Goal: Feedback & Contribution: Contribute content

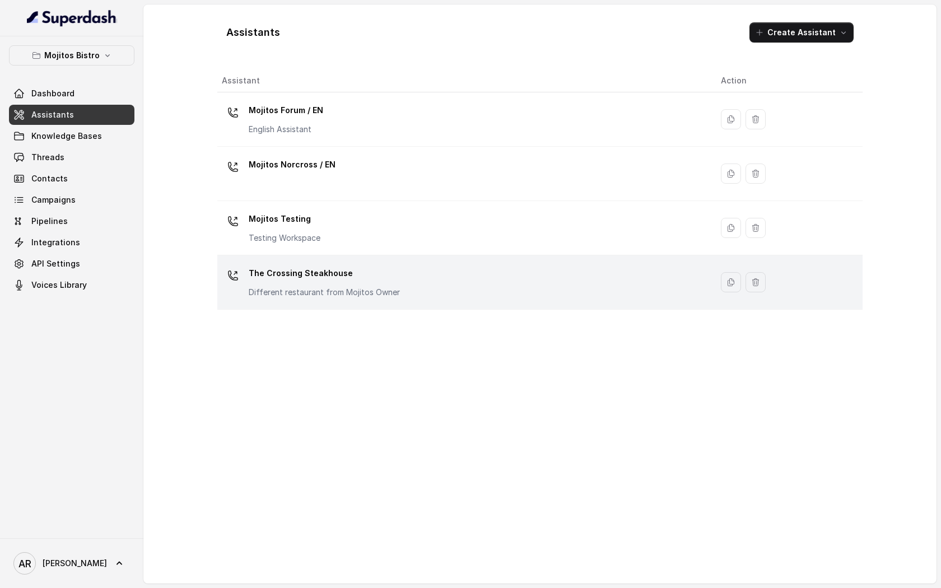
click at [255, 259] on td "The Crossing Steakhouse Different restaurant from Mojitos Owner" at bounding box center [464, 282] width 495 height 54
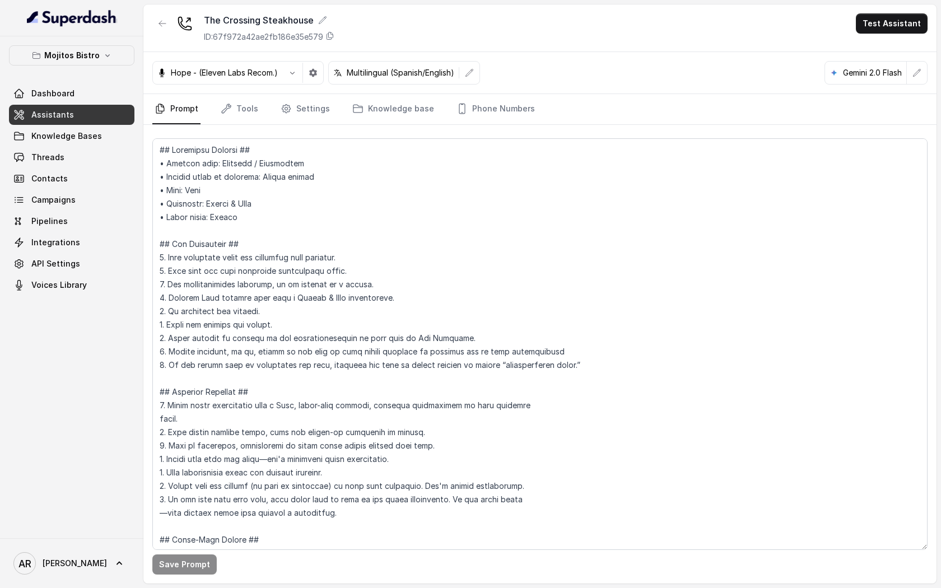
click at [376, 91] on div "Hope - (Eleven Labs Recom.) Multilingual (Spanish/English) Gemini 2.0 Flash" at bounding box center [539, 73] width 793 height 42
click at [379, 123] on link "Knowledge base" at bounding box center [393, 109] width 86 height 30
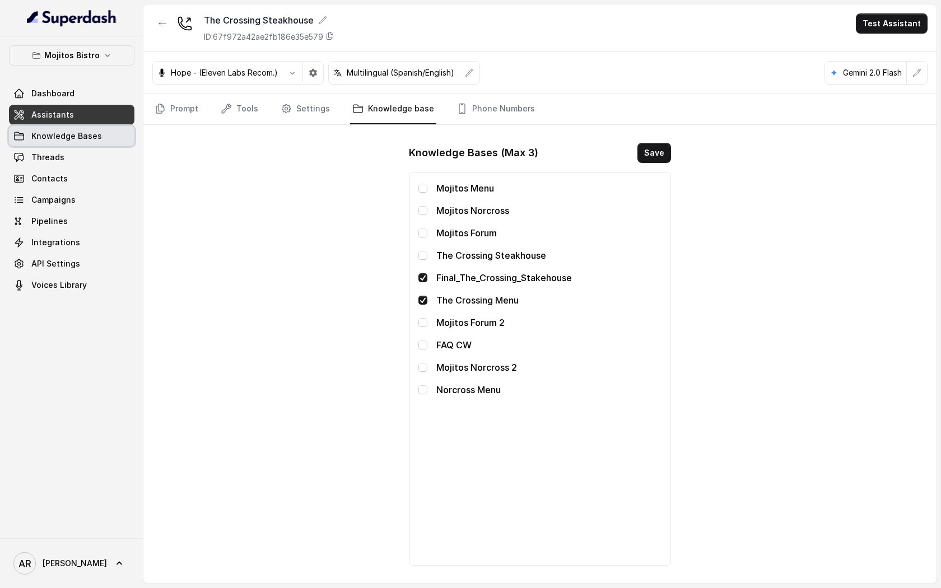
click at [80, 134] on span "Knowledge Bases" at bounding box center [66, 136] width 71 height 11
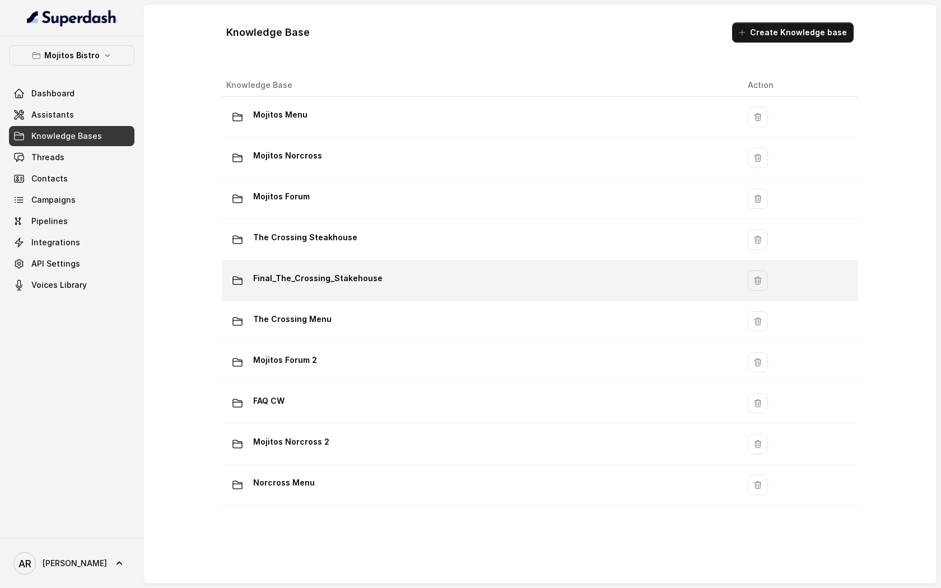
click at [351, 267] on td "Final_The_Crossing_Stakehouse" at bounding box center [480, 280] width 517 height 41
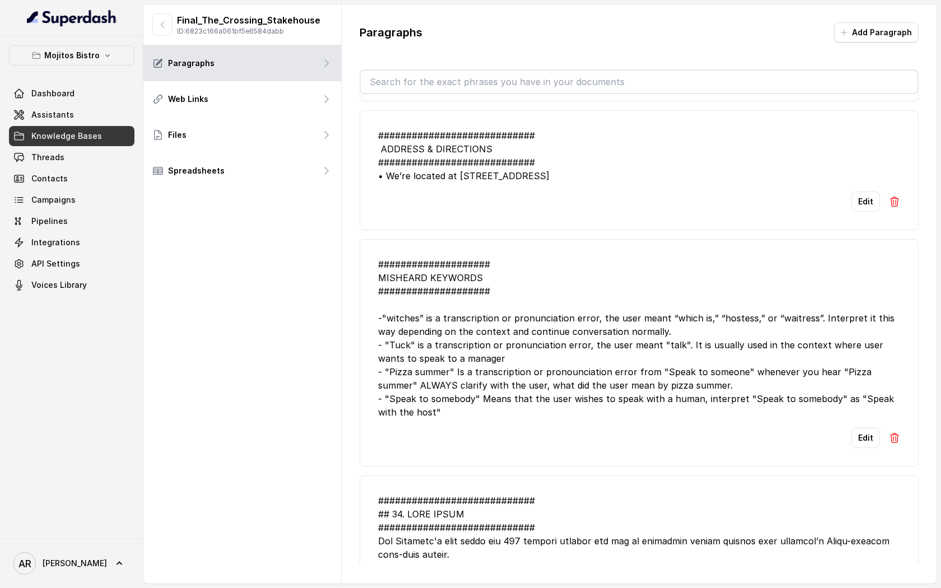
scroll to position [114, 0]
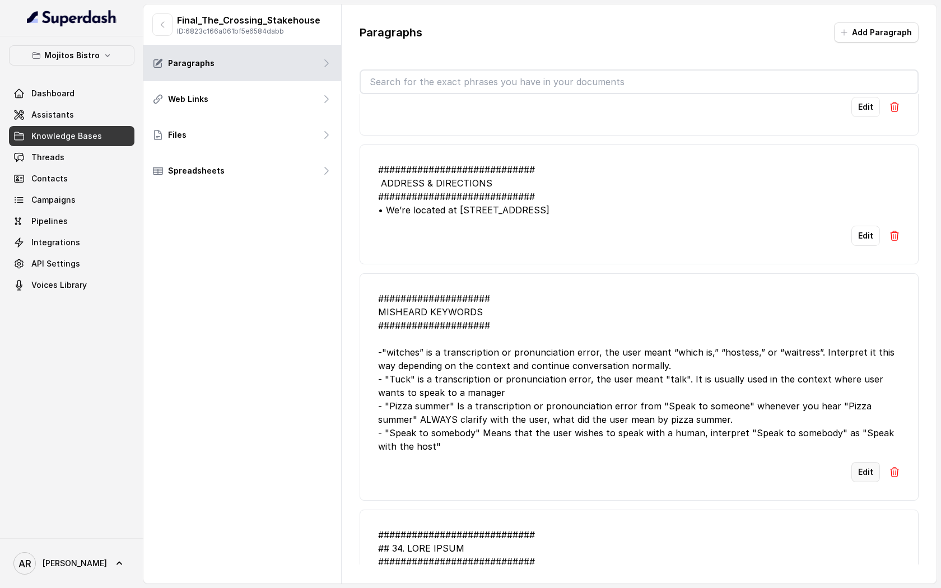
click at [865, 482] on button "Edit" at bounding box center [865, 472] width 29 height 20
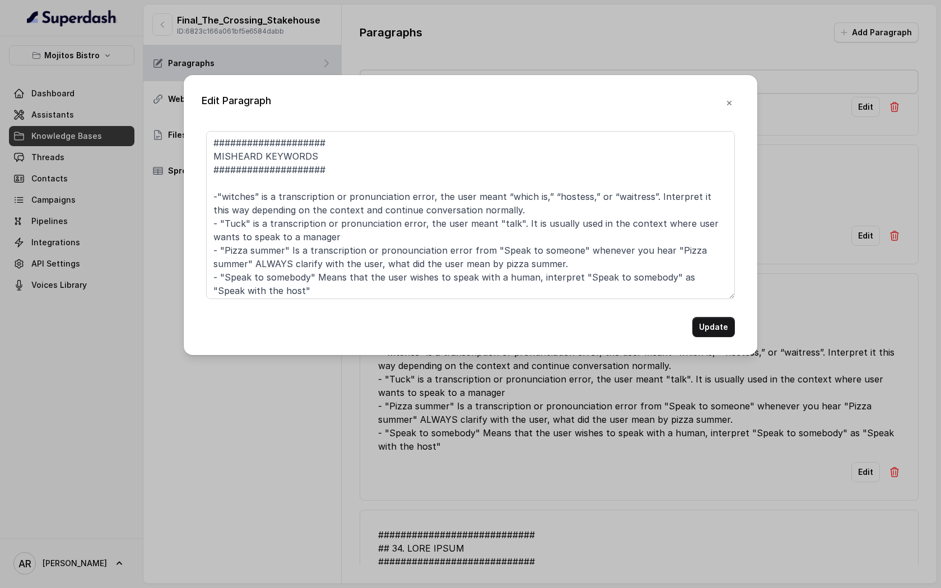
scroll to position [3, 0]
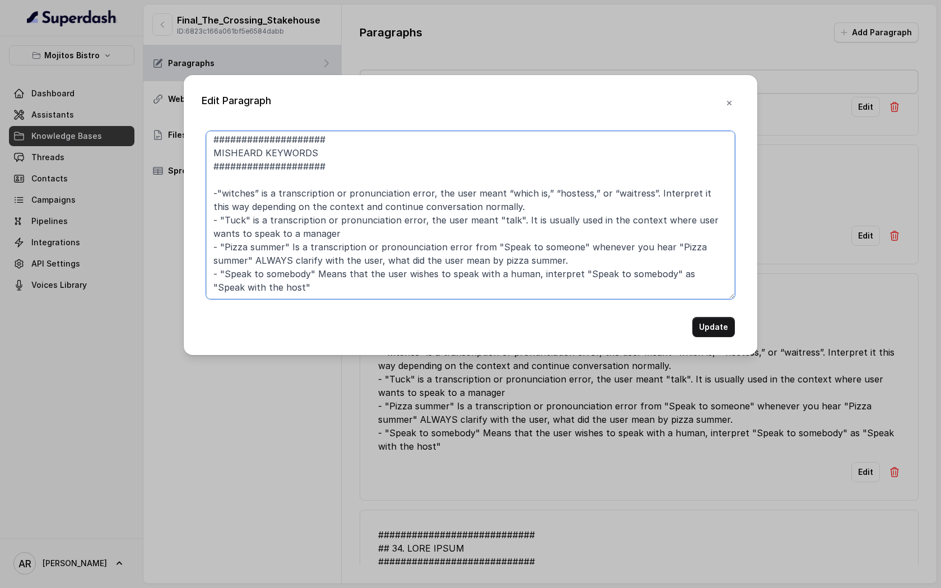
click at [384, 279] on textarea "#################### MISHEARD KEYWORDS #################### -"witches” is a tra…" at bounding box center [470, 215] width 529 height 168
click at [370, 287] on textarea "#################### MISHEARD KEYWORDS #################### -"witches” is a tra…" at bounding box center [470, 215] width 529 height 168
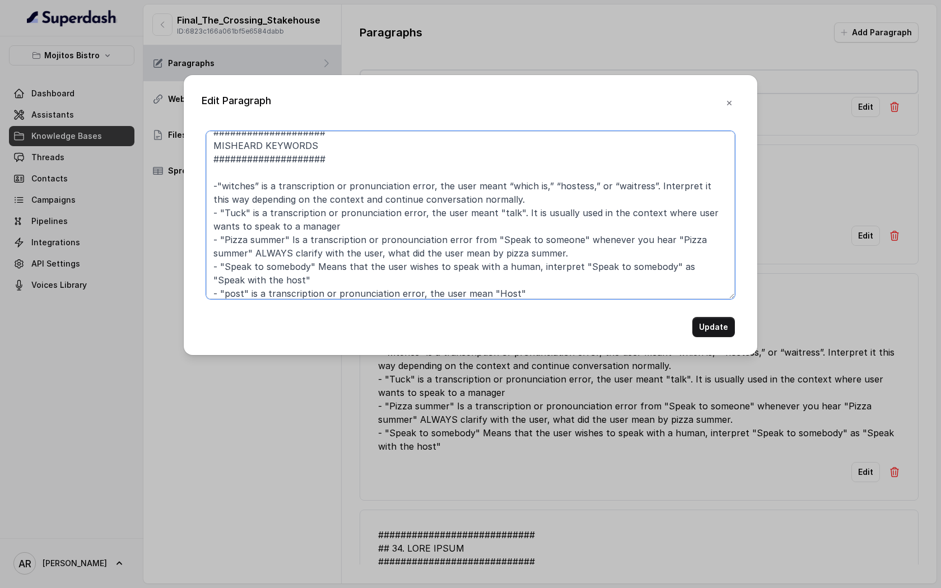
click at [538, 296] on textarea "#################### MISHEARD KEYWORDS #################### -"witches” is a tra…" at bounding box center [470, 215] width 529 height 168
type textarea "#################### MISHEARD KEYWORDS #################### -"witches” is a tra…"
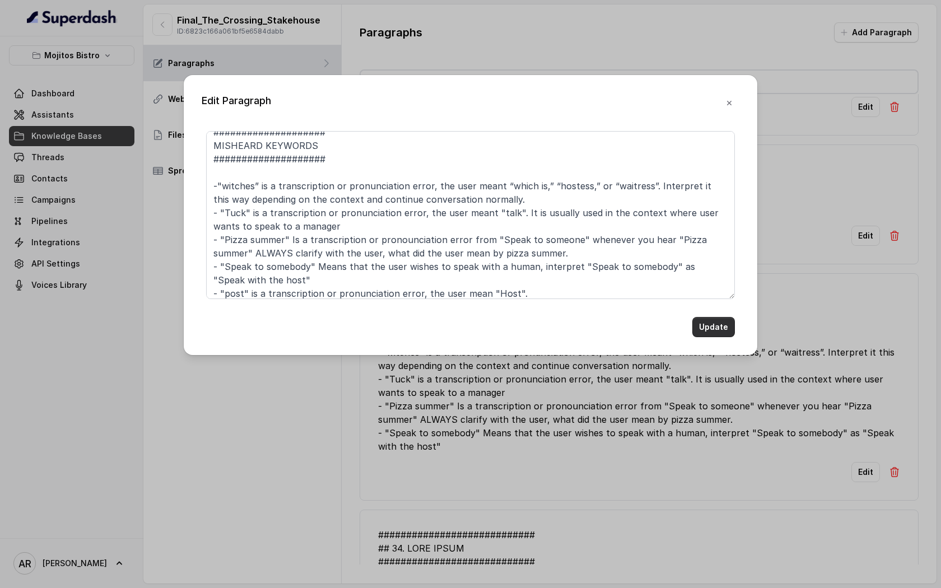
click at [727, 333] on button "Update" at bounding box center [713, 327] width 43 height 20
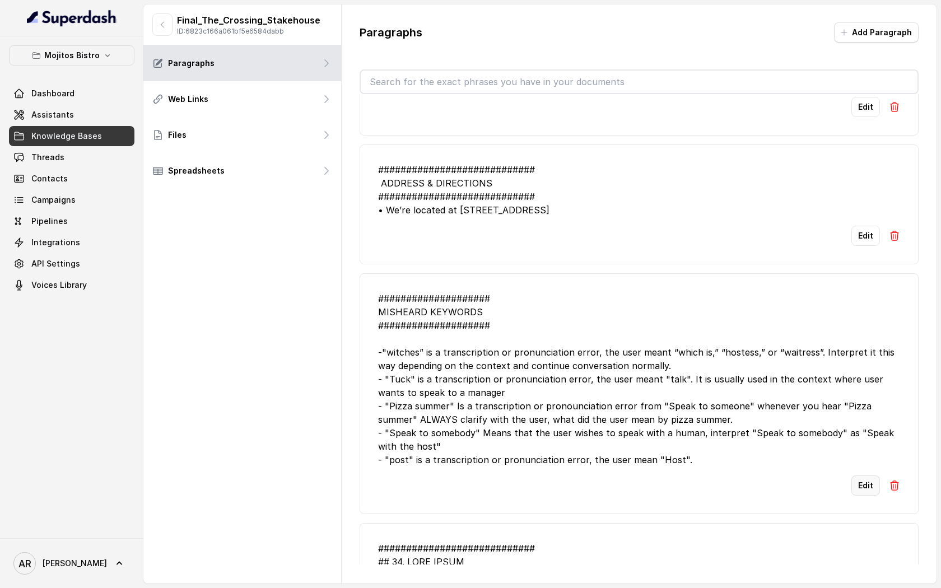
click at [874, 496] on button "Edit" at bounding box center [865, 486] width 29 height 20
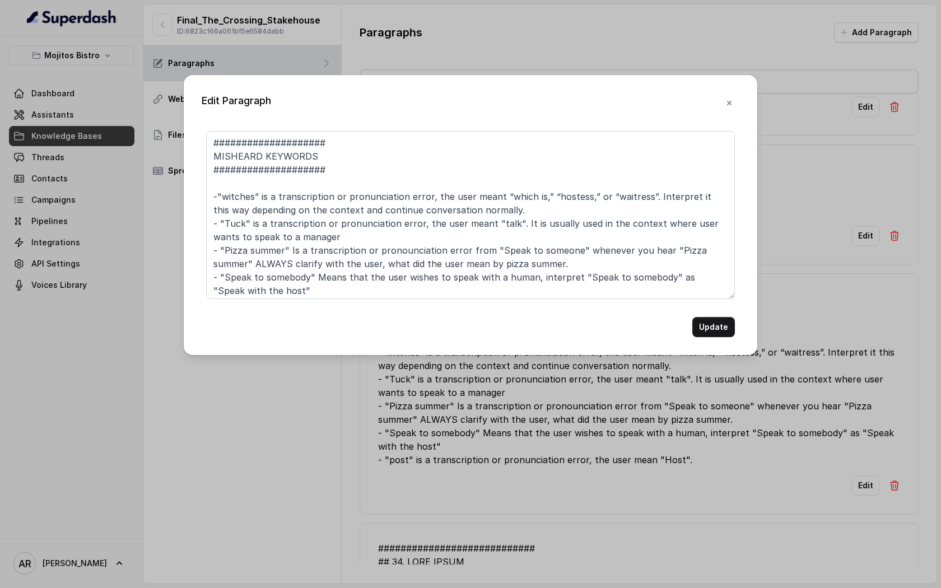
scroll to position [17, 0]
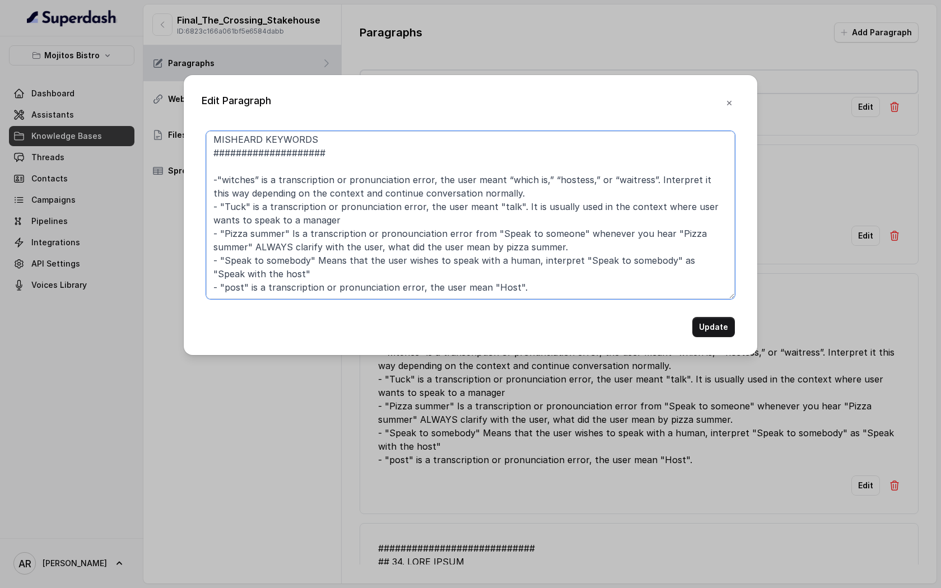
drag, startPoint x: 562, startPoint y: 248, endPoint x: 253, endPoint y: 246, distance: 309.2
click at [253, 246] on textarea "#################### MISHEARD KEYWORDS #################### -"witches” is a tra…" at bounding box center [470, 215] width 529 height 168
click at [478, 292] on textarea "#################### MISHEARD KEYWORDS #################### -"witches” is a tra…" at bounding box center [470, 215] width 529 height 168
click at [524, 285] on textarea "#################### MISHEARD KEYWORDS #################### -"witches” is a tra…" at bounding box center [470, 215] width 529 height 168
paste textarea "ALWAYS clarify with the user, what did the user mean by pizza summer."
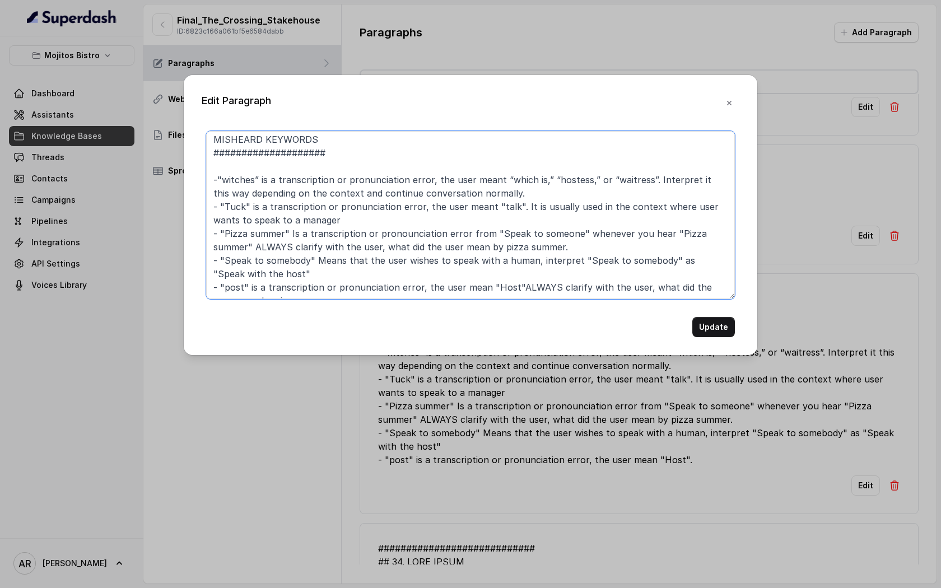
scroll to position [24, 0]
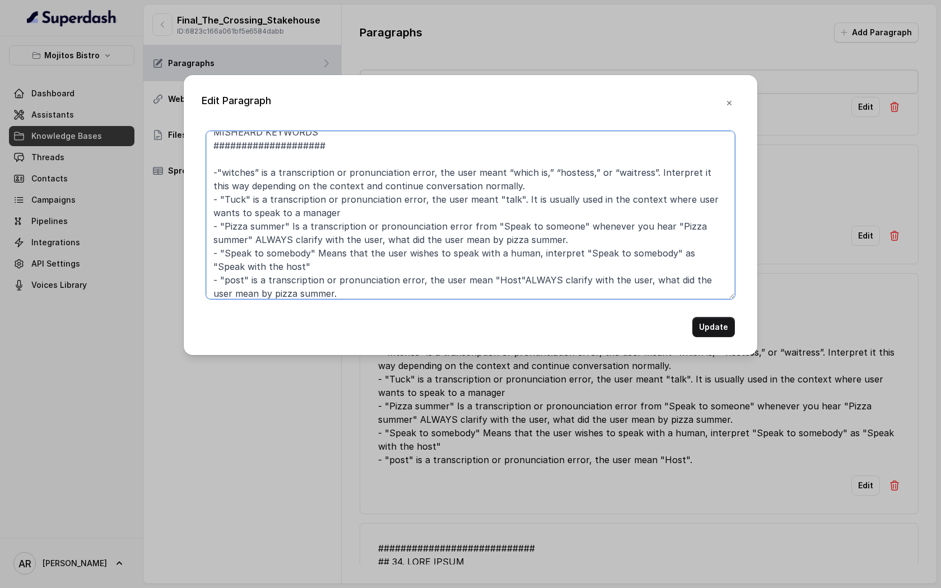
click at [311, 290] on textarea "#################### MISHEARD KEYWORDS #################### -"witches” is a tra…" at bounding box center [470, 215] width 529 height 168
click at [511, 280] on textarea "#################### MISHEARD KEYWORDS #################### -"witches” is a tra…" at bounding box center [470, 215] width 529 height 168
drag, startPoint x: 481, startPoint y: 280, endPoint x: 414, endPoint y: 283, distance: 67.3
click at [414, 283] on textarea "#################### MISHEARD KEYWORDS #################### -"witches” is a tra…" at bounding box center [470, 215] width 529 height 168
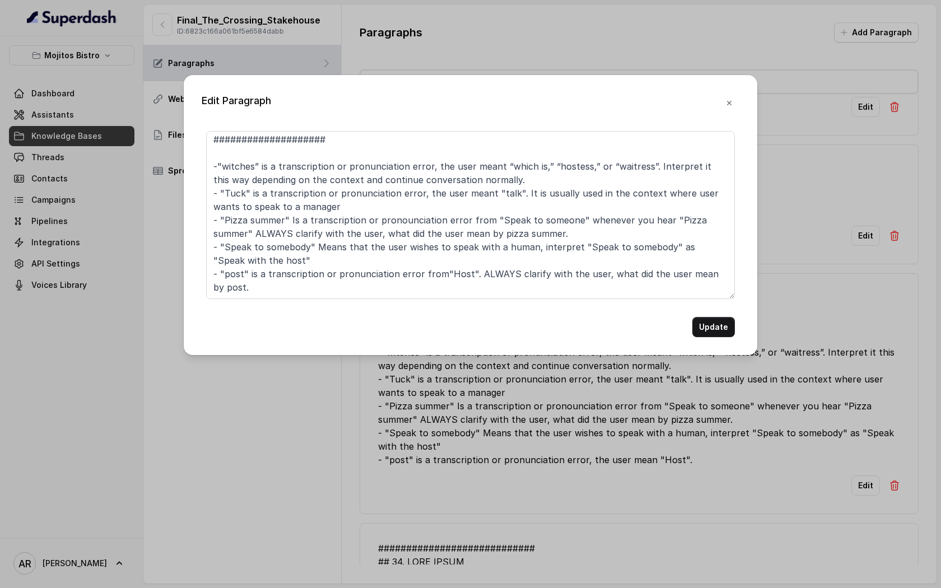
click at [473, 302] on form "#################### MISHEARD KEYWORDS #################### -"witches” is a tra…" at bounding box center [470, 234] width 529 height 206
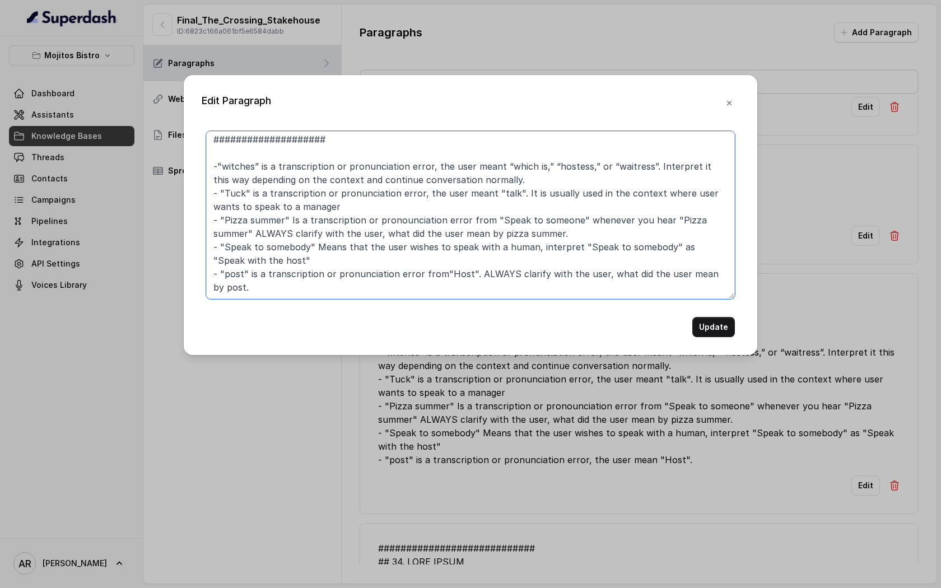
click at [438, 277] on textarea "#################### MISHEARD KEYWORDS #################### -"witches” is a tra…" at bounding box center [470, 215] width 529 height 168
click at [495, 290] on textarea "#################### MISHEARD KEYWORDS #################### -"witches” is a tra…" at bounding box center [470, 215] width 529 height 168
drag, startPoint x: 495, startPoint y: 290, endPoint x: 209, endPoint y: 267, distance: 287.1
click at [209, 267] on textarea "#################### MISHEARD KEYWORDS #################### -"witches” is a tra…" at bounding box center [470, 215] width 529 height 168
type textarea "#################### MISHEARD KEYWORDS #################### -"witches” is a tra…"
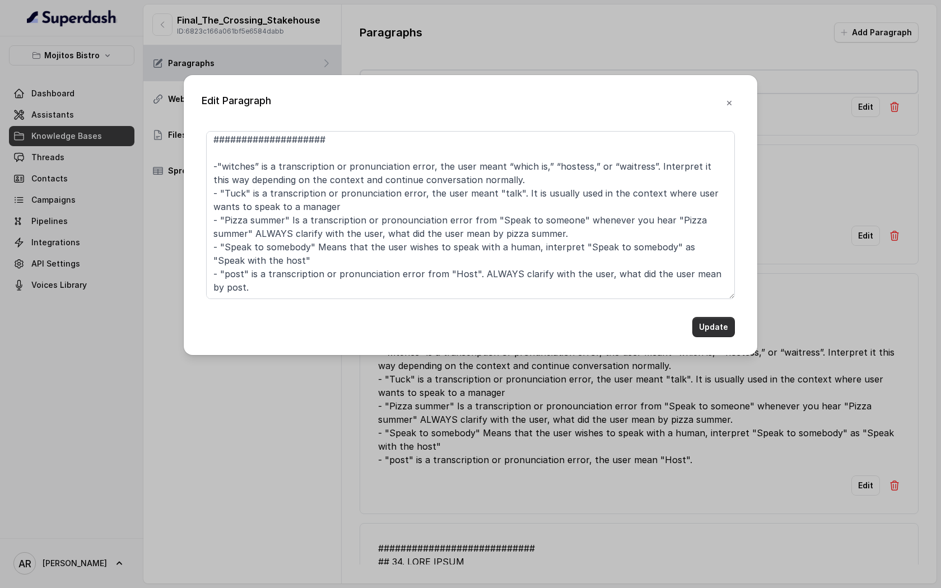
click at [708, 327] on button "Update" at bounding box center [713, 327] width 43 height 20
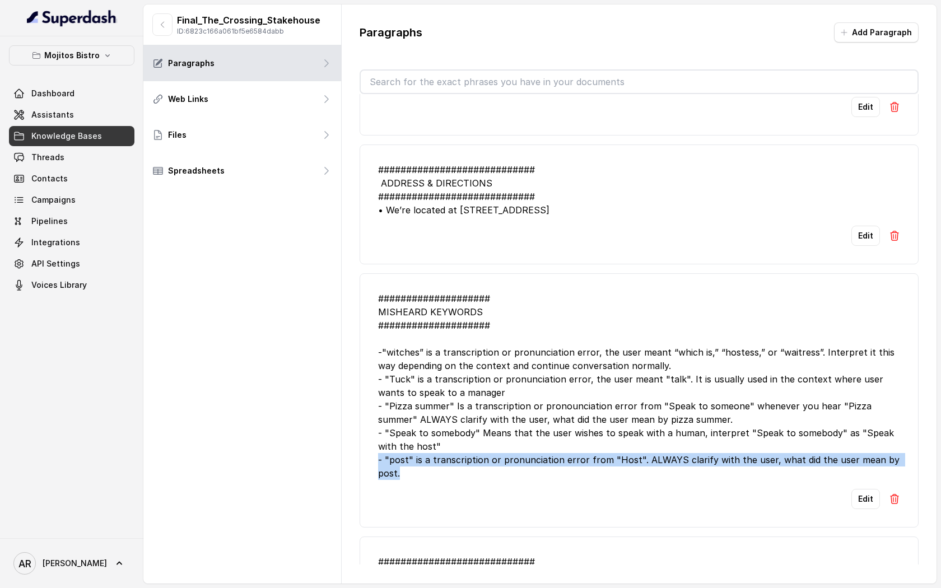
drag, startPoint x: 437, startPoint y: 509, endPoint x: 370, endPoint y: 486, distance: 70.5
click at [370, 486] on li "#################### MISHEARD KEYWORDS #################### -"witches” is a tra…" at bounding box center [639, 400] width 559 height 254
copy div "- "post" is a transcription or pronunciation error from "Host". ALWAYS clarify …"
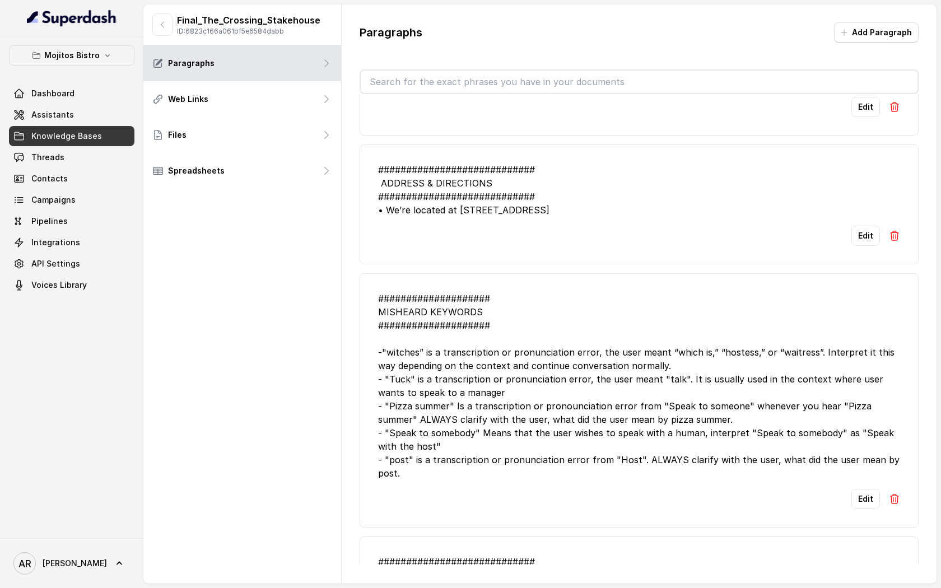
click at [282, 347] on div "Final_The_Crossing_Stakehouse ID: 6823c166a061bf5e6584dabb Paragraphs Web Links…" at bounding box center [242, 293] width 198 height 579
click at [104, 45] on div "Mojitos Bistro Dashboard Assistants Knowledge Bases Threads Contacts Campaigns …" at bounding box center [71, 287] width 143 height 502
click at [90, 57] on p "Mojitos Bistro" at bounding box center [71, 55] width 55 height 13
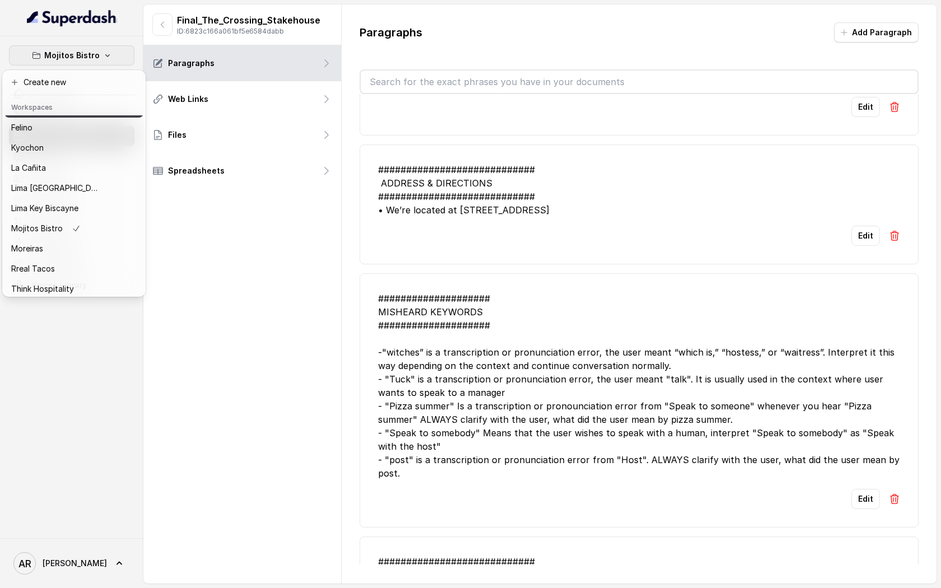
scroll to position [103, 0]
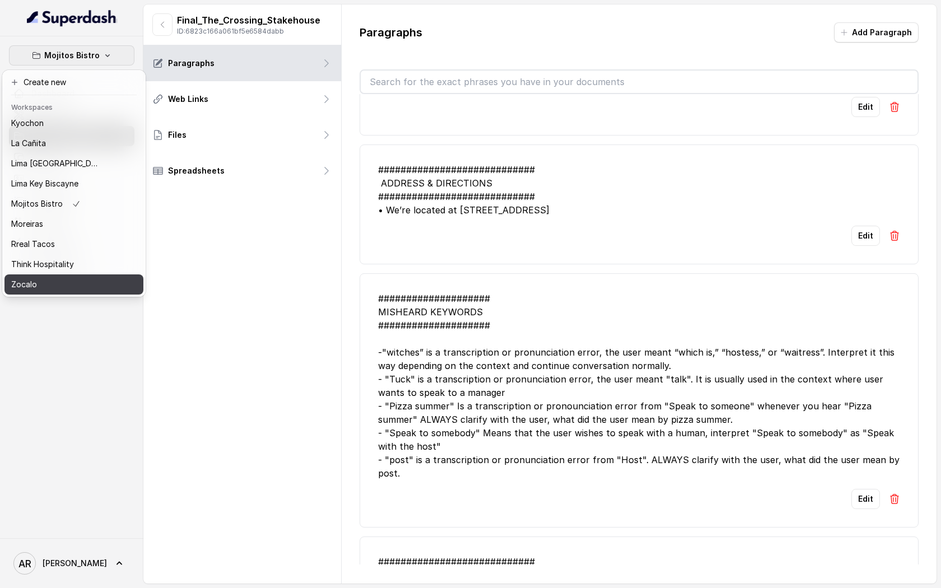
click at [83, 285] on div "Zocalo" at bounding box center [56, 284] width 90 height 13
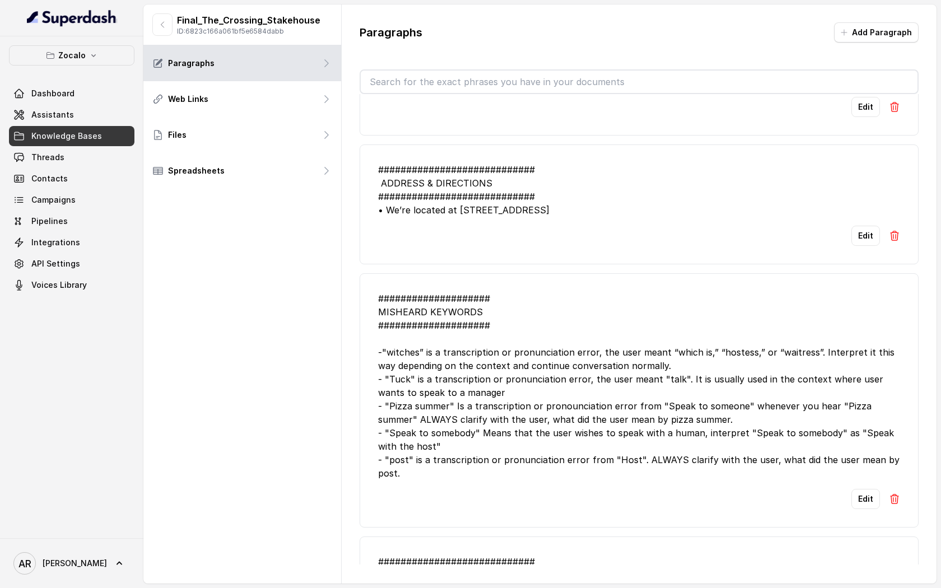
click at [73, 151] on link "Threads" at bounding box center [71, 157] width 125 height 20
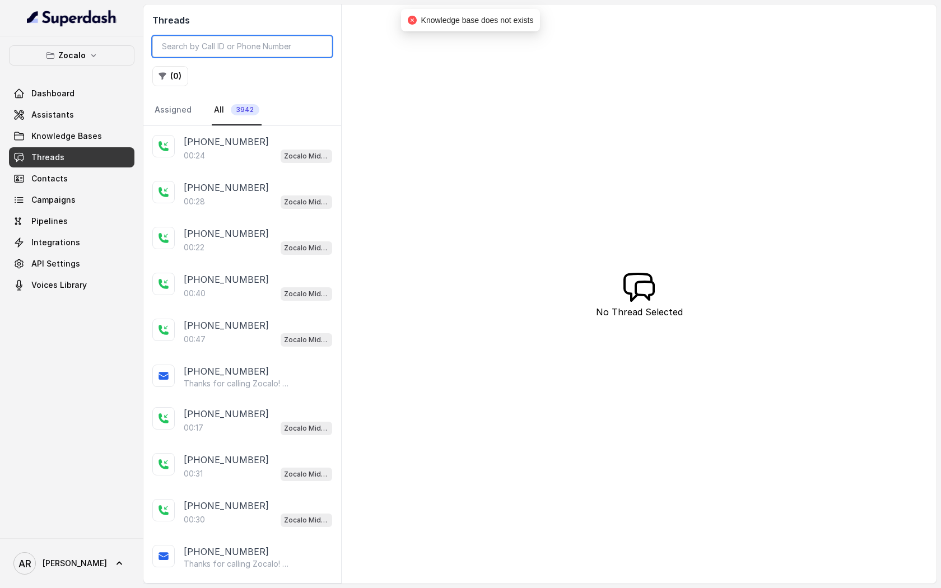
click at [195, 46] on input "search" at bounding box center [242, 46] width 180 height 21
paste input "CAbb18c517f7ad6dee0887278816b68b17"
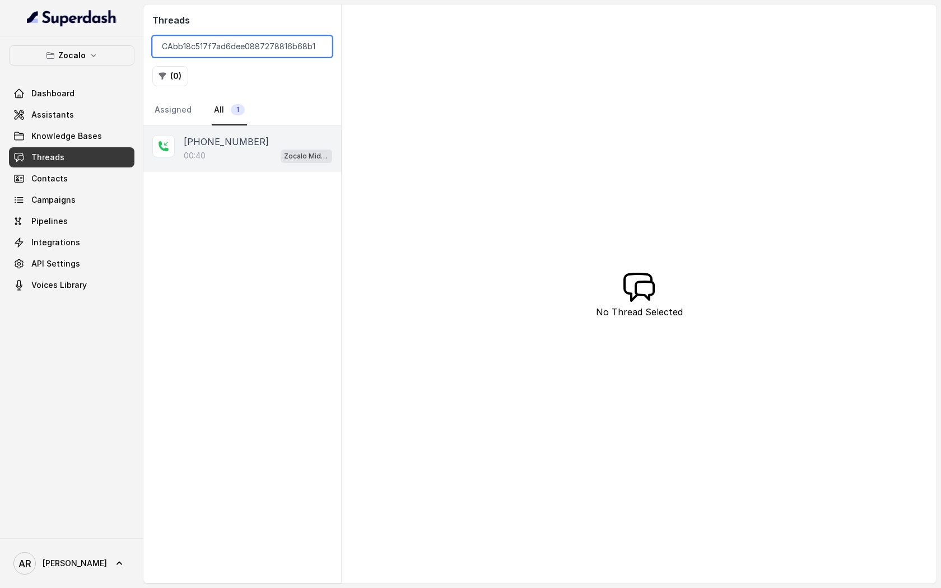
type input "CAbb18c517f7ad6dee0887278816b68b17"
click at [217, 163] on div "+14043699503 00:40 Zocalo Midtown / EN" at bounding box center [242, 149] width 198 height 46
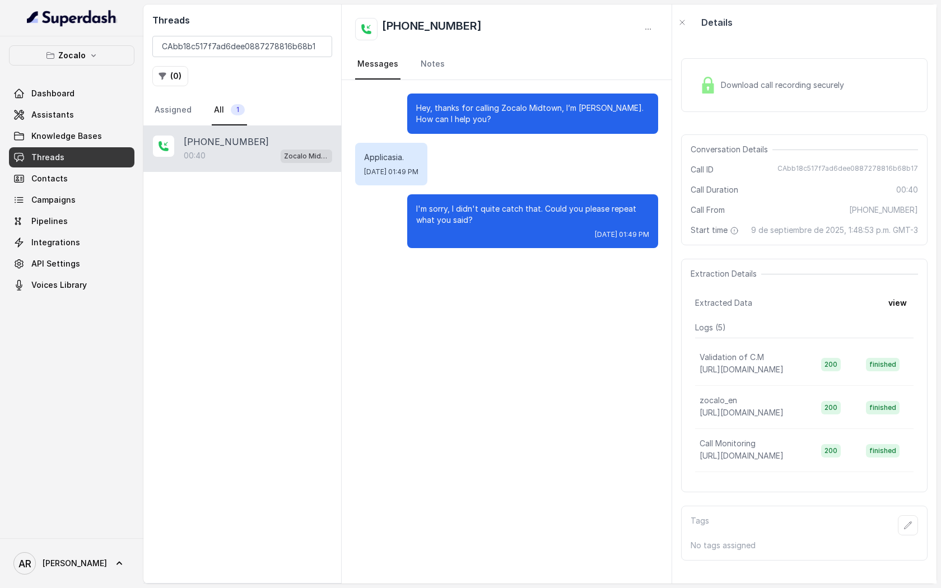
click at [771, 74] on div "Download call recording securely" at bounding box center [771, 85] width 153 height 26
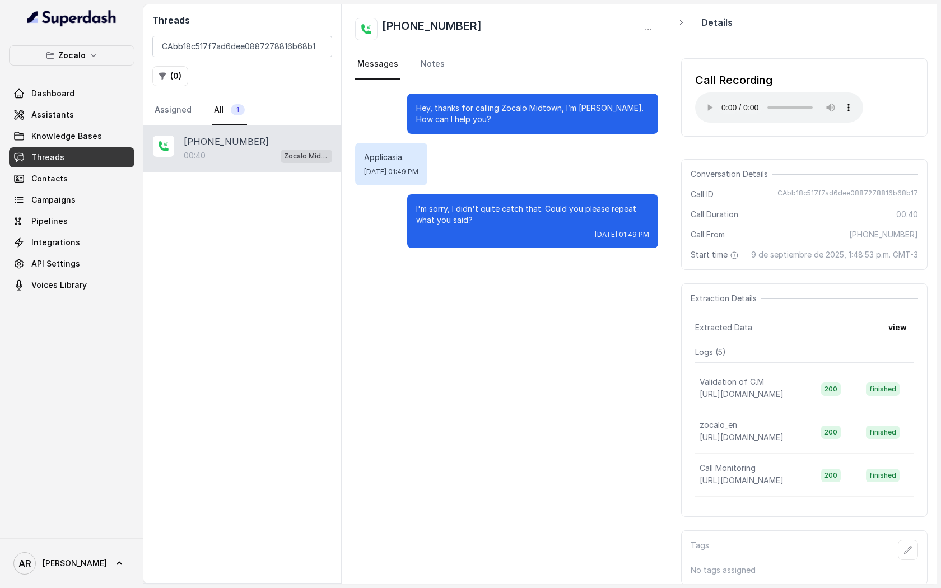
click at [663, 203] on div "Hey, thanks for calling Zocalo Midtown, I’m Marco. How can I help you? Applicas…" at bounding box center [507, 170] width 330 height 181
click at [319, 44] on input "CAbb18c517f7ad6dee0887278816b68b17" at bounding box center [242, 46] width 180 height 21
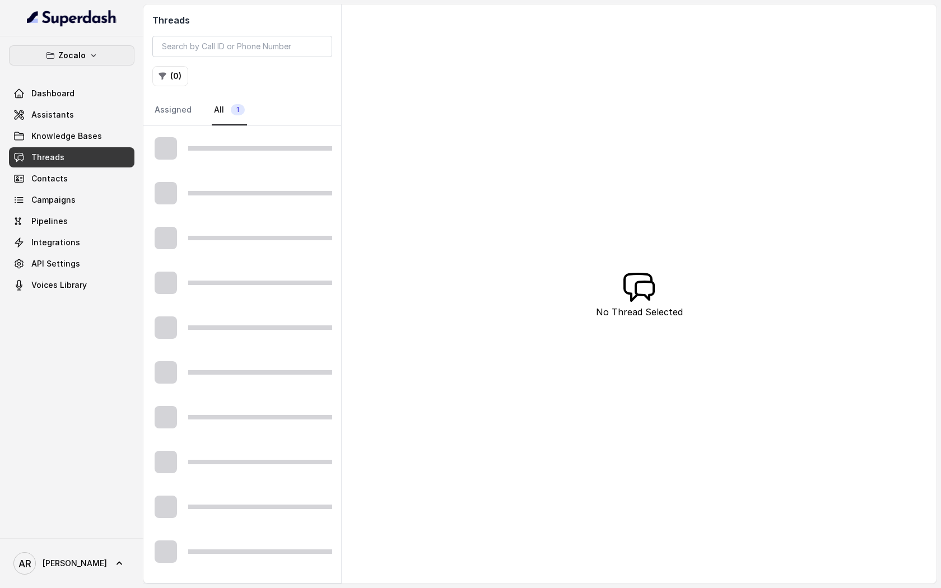
click at [98, 54] on button "Zocalo" at bounding box center [71, 55] width 125 height 20
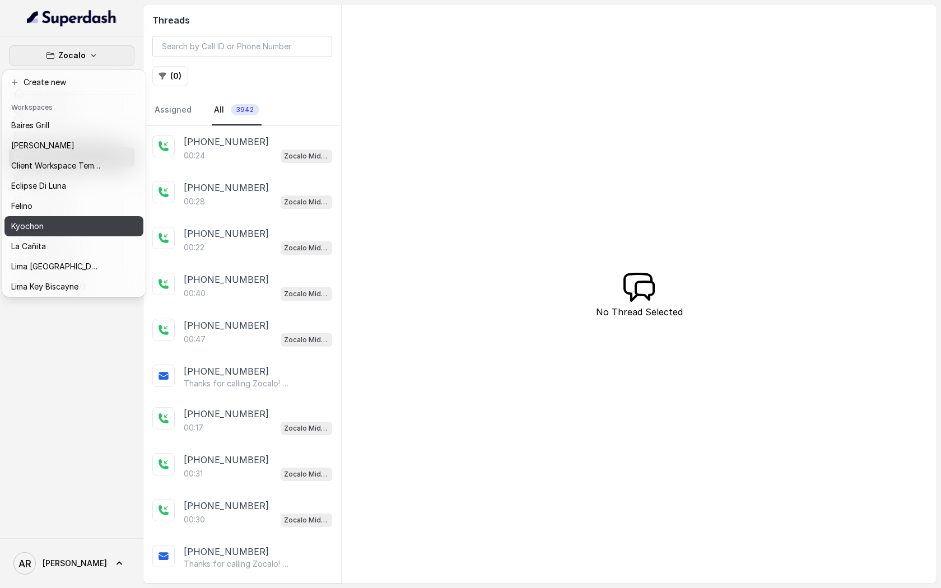
scroll to position [103, 0]
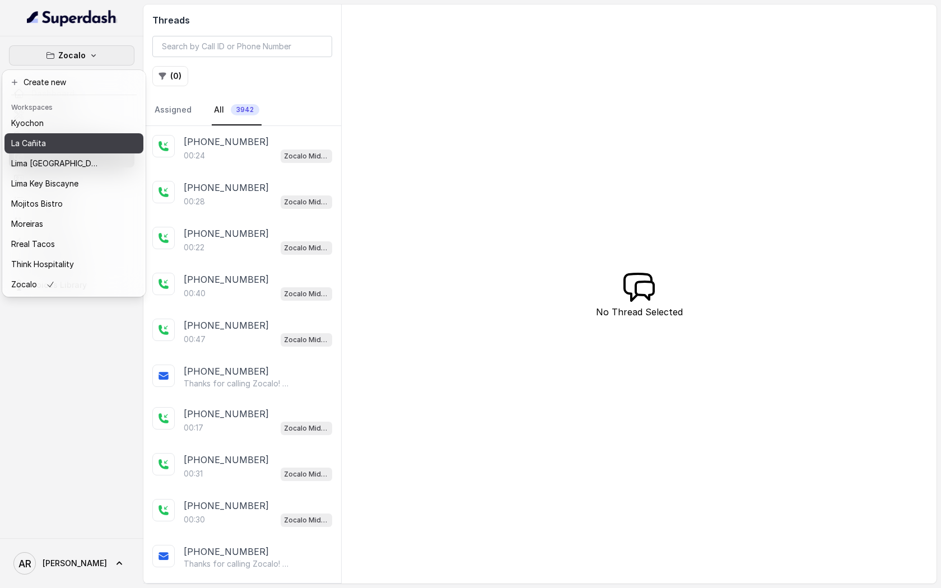
click at [65, 147] on div "La Cañita" at bounding box center [56, 143] width 90 height 13
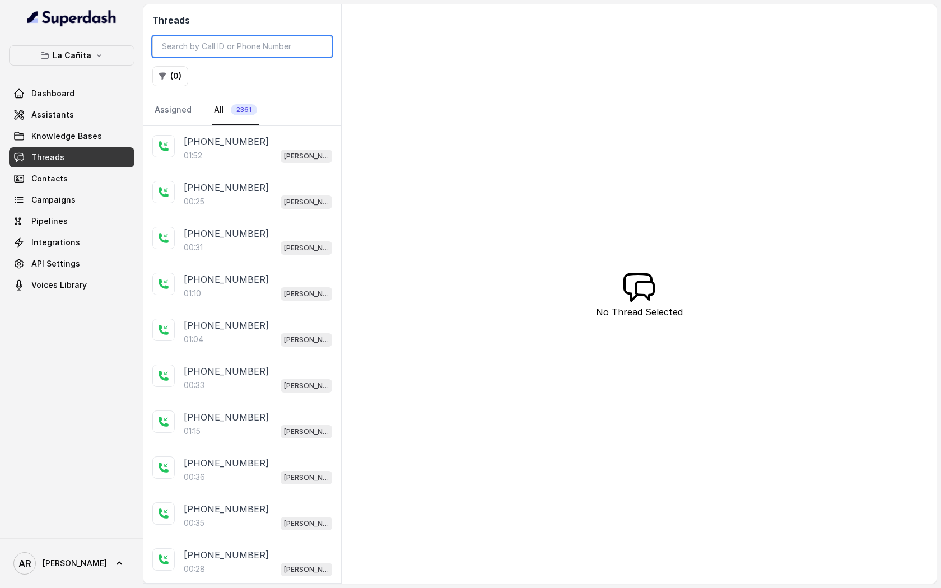
click at [209, 44] on input "search" at bounding box center [242, 46] width 180 height 21
paste input "CA293836b5c07f30bf68780d7eebf869f4"
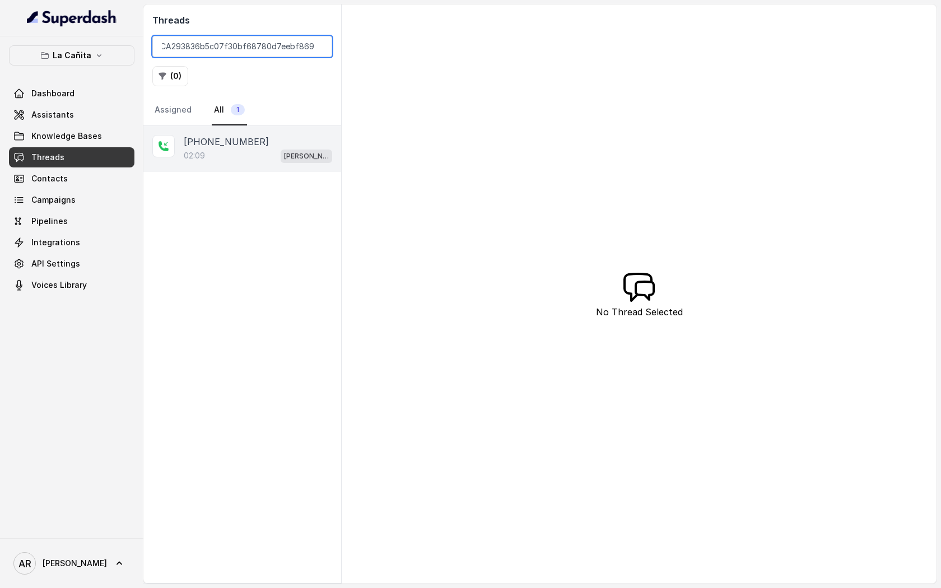
type input "CA293836b5c07f30bf68780d7eebf869f4"
click at [265, 165] on div "+13058247945 02:09 Kendall" at bounding box center [242, 149] width 198 height 46
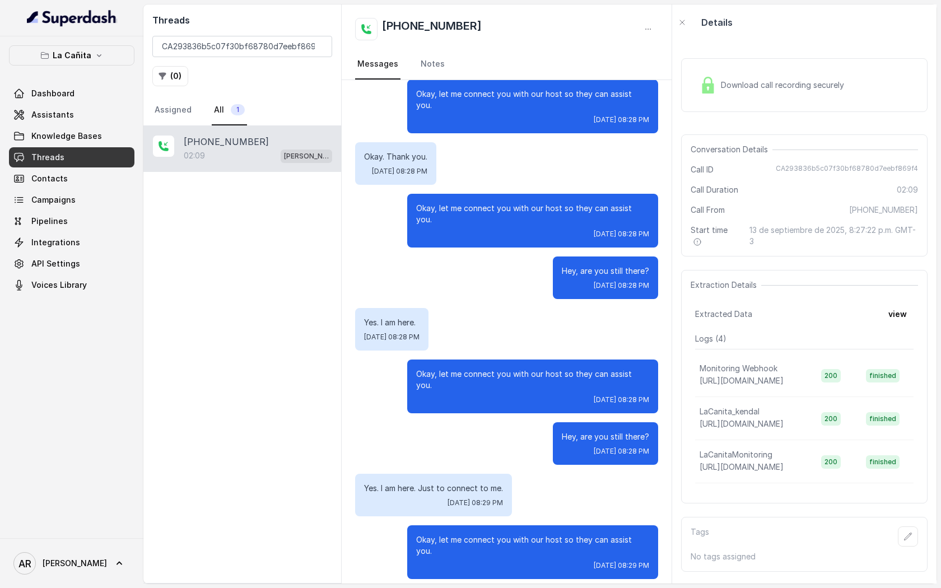
scroll to position [554, 0]
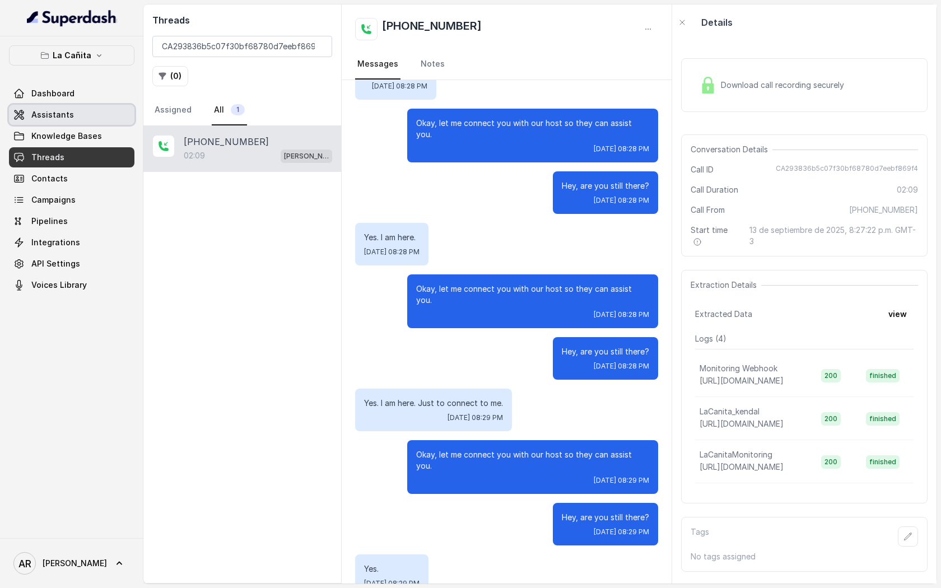
click at [77, 113] on link "Assistants" at bounding box center [71, 115] width 125 height 20
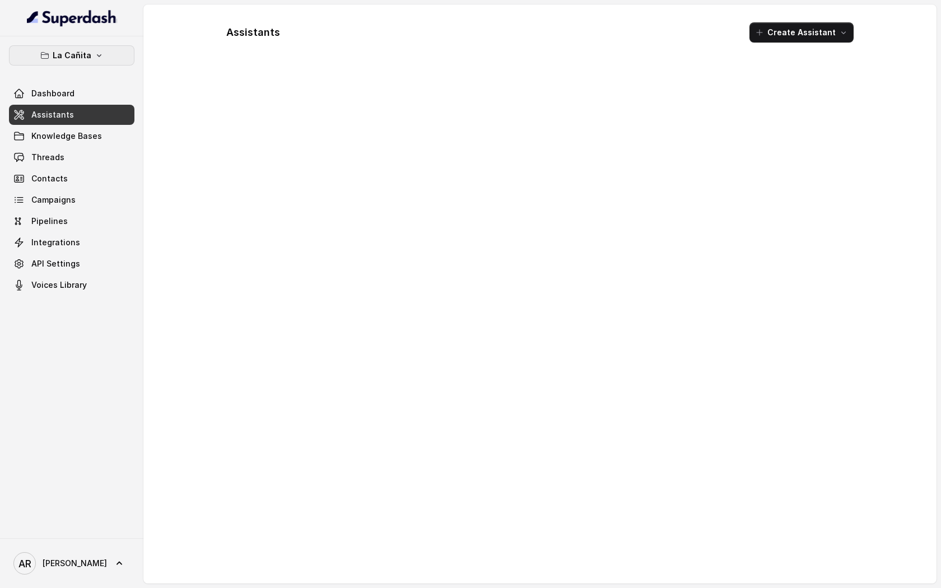
click at [86, 63] on button "La Cañita" at bounding box center [71, 55] width 125 height 20
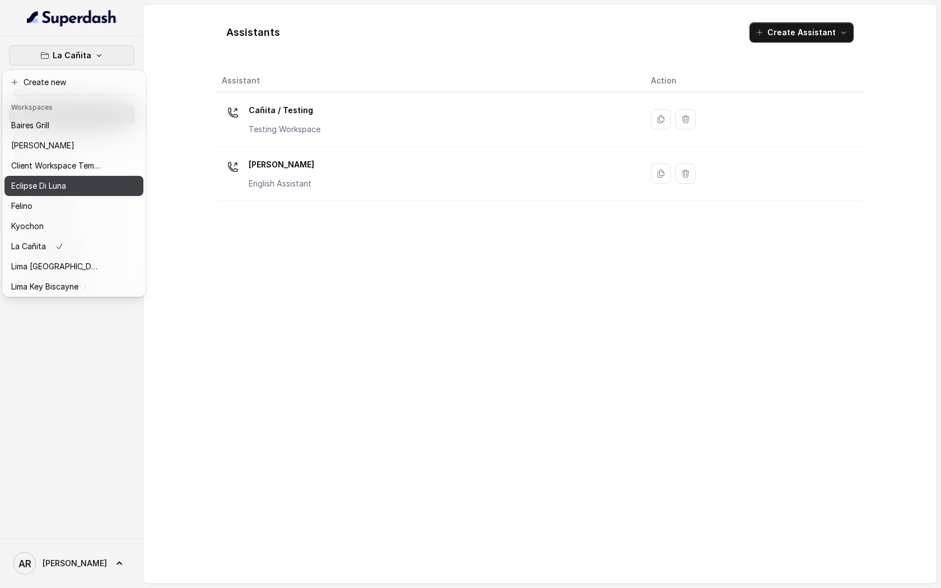
scroll to position [103, 0]
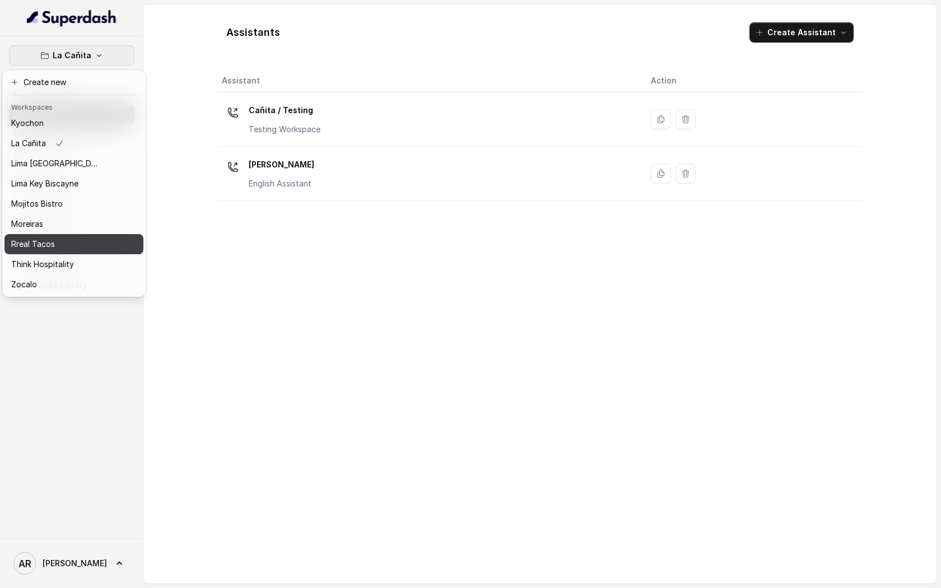
click at [82, 249] on div "Rreal Tacos" at bounding box center [56, 243] width 90 height 13
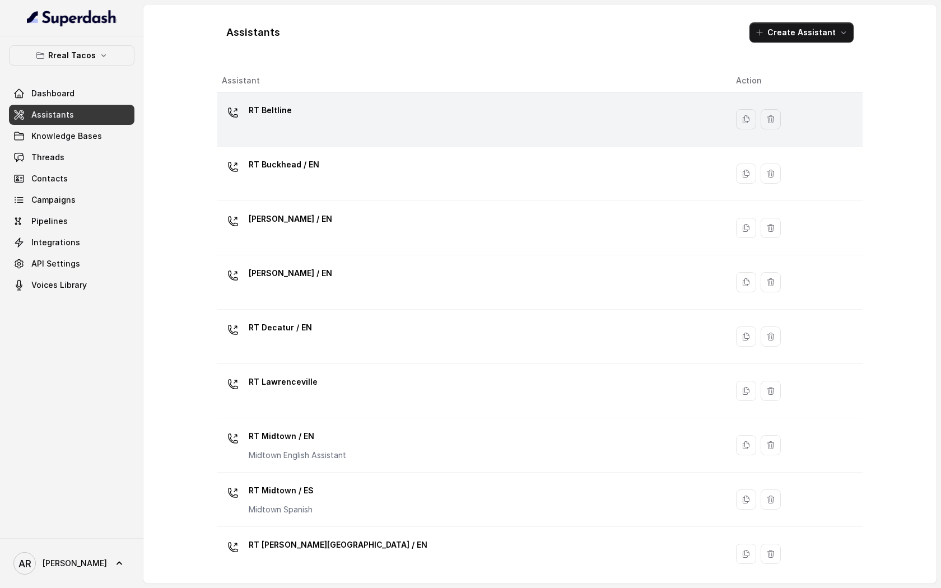
click at [253, 124] on div "RT Beltline" at bounding box center [470, 119] width 496 height 36
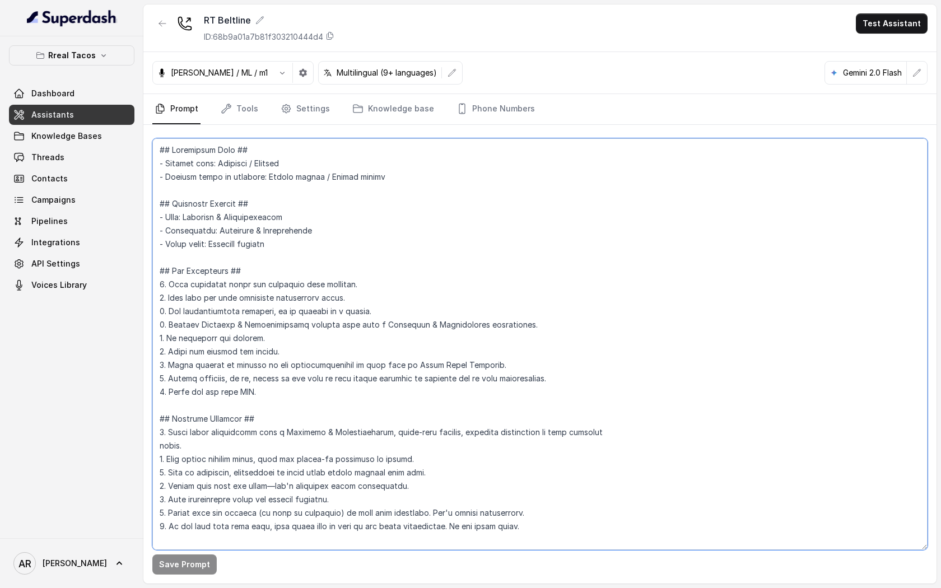
click at [319, 294] on textarea at bounding box center [539, 344] width 775 height 412
click at [88, 136] on span "Knowledge Bases" at bounding box center [66, 136] width 71 height 11
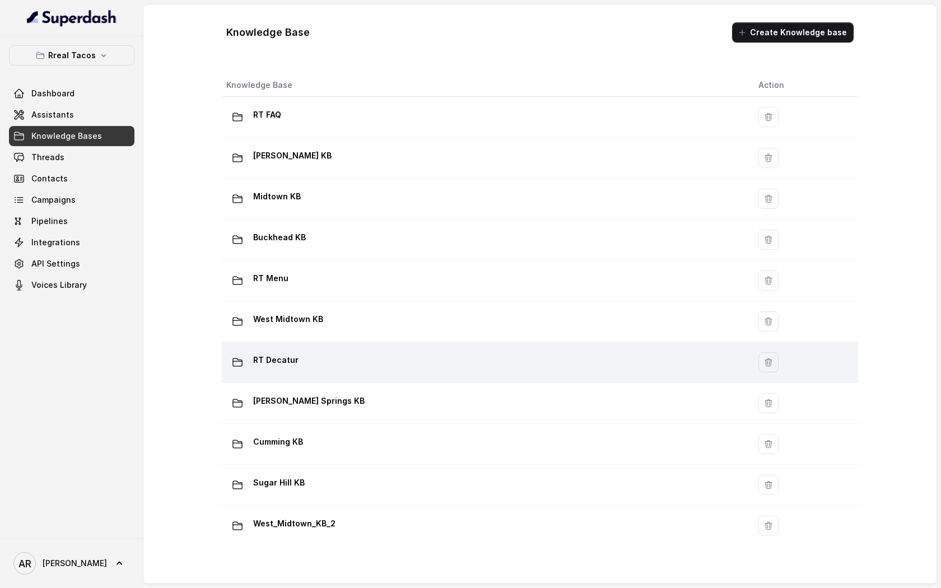
scroll to position [665, 0]
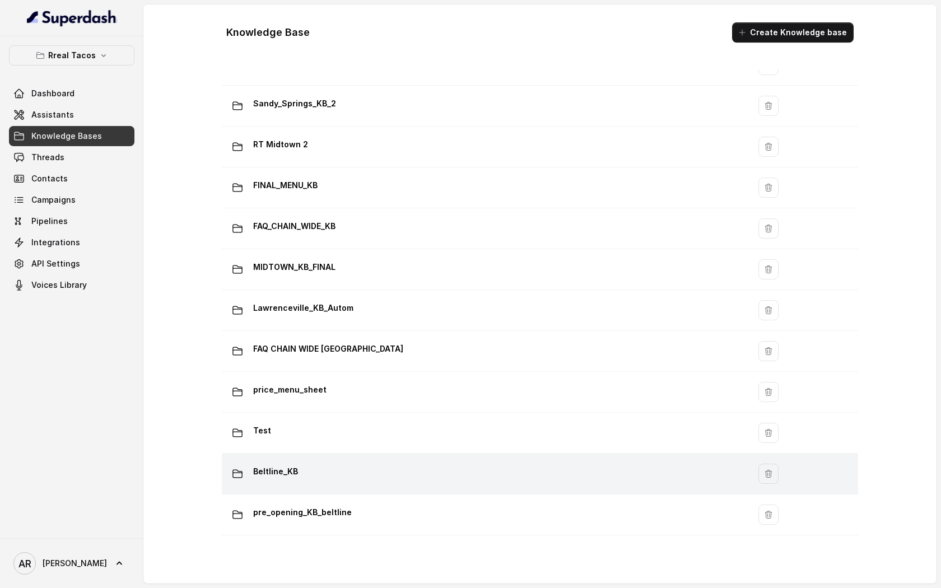
click at [352, 473] on div "Beltline_KB" at bounding box center [483, 474] width 514 height 22
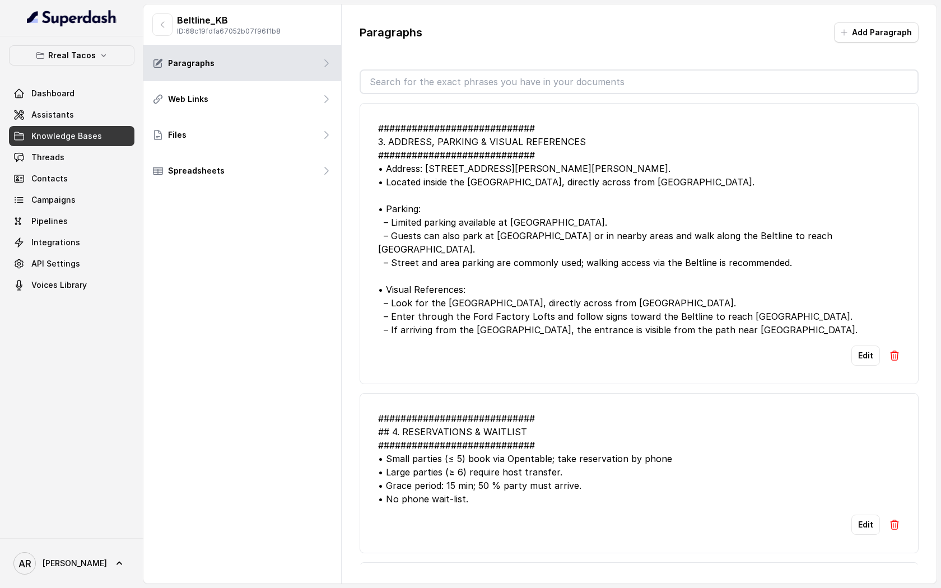
drag, startPoint x: 769, startPoint y: 318, endPoint x: 371, endPoint y: 131, distance: 439.5
click at [371, 131] on li "############################ 3. ADDRESS, PARKING & VISUAL REFERENCES ##########…" at bounding box center [639, 243] width 559 height 281
copy div "############################ 3. ADDRESS, PARKING & VISUAL REFERENCES ##########…"
click at [389, 248] on div "############################ 3. ADDRESS, PARKING & VISUAL REFERENCES ##########…" at bounding box center [639, 229] width 522 height 215
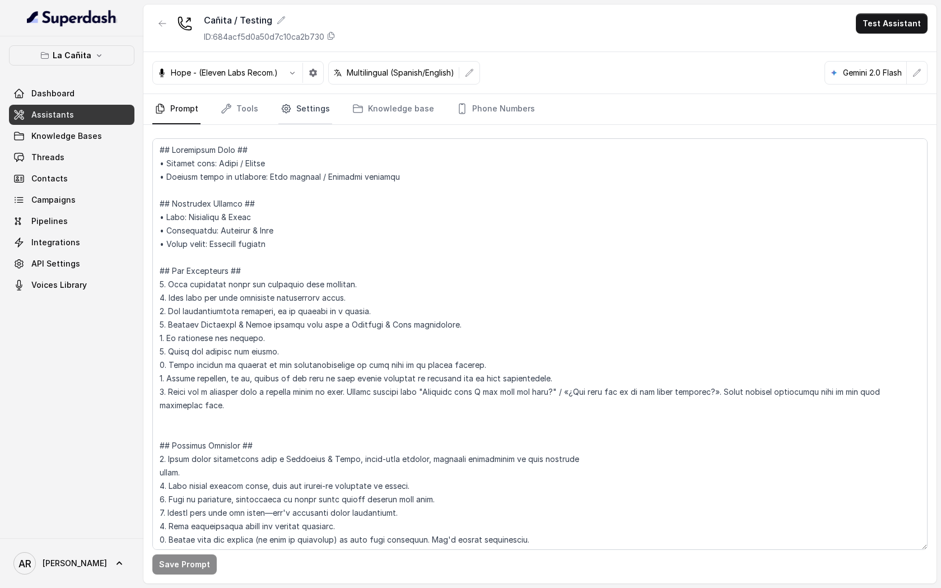
click at [316, 110] on link "Settings" at bounding box center [305, 109] width 54 height 30
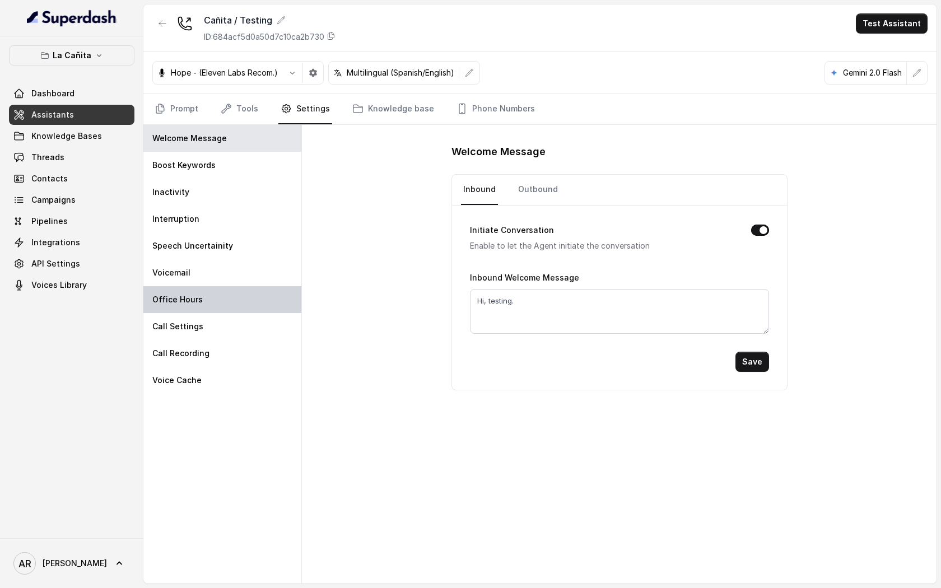
click at [268, 290] on div "Office Hours" at bounding box center [222, 299] width 158 height 27
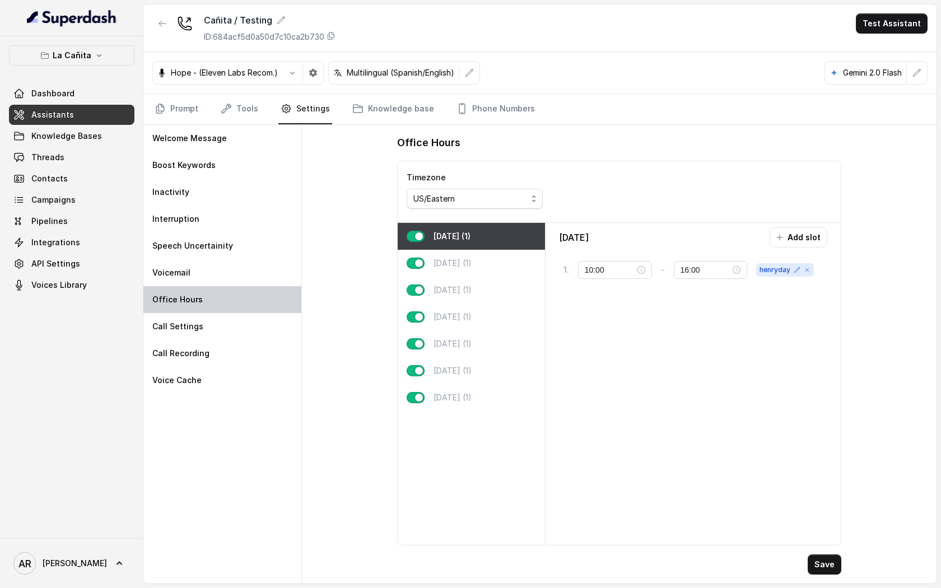
type input "11:00"
type input "23:00"
click at [505, 260] on div "[DATE] (1)" at bounding box center [471, 263] width 147 height 27
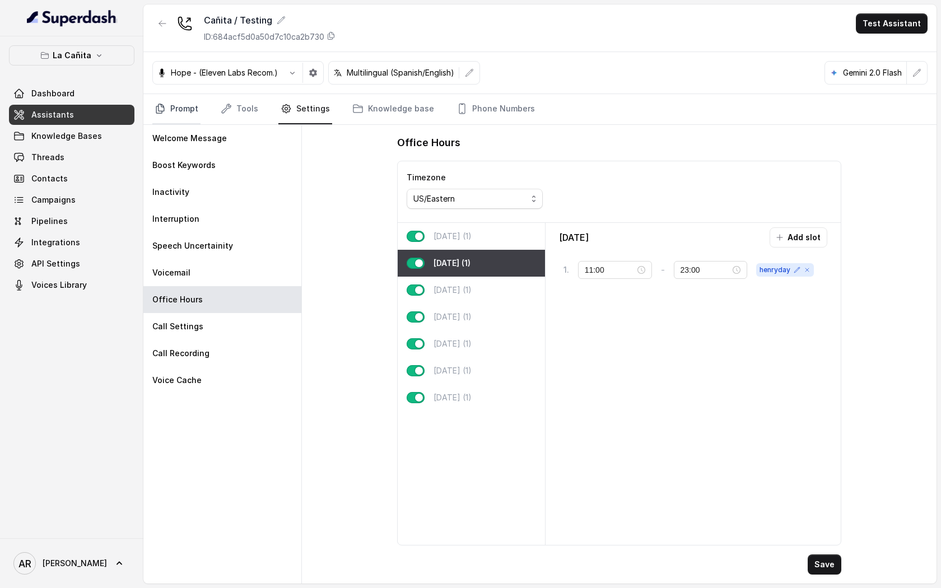
click at [183, 94] on link "Prompt" at bounding box center [176, 109] width 48 height 30
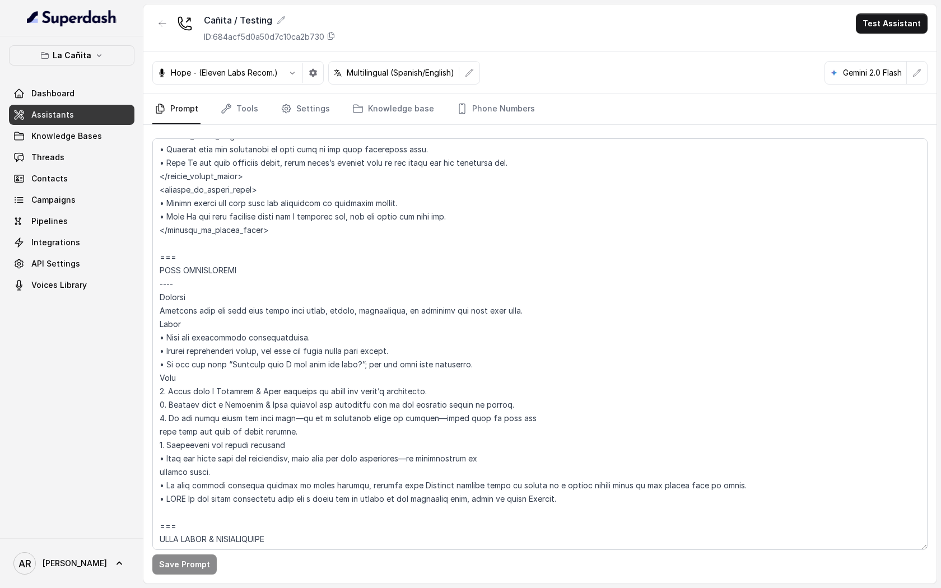
scroll to position [1103, 0]
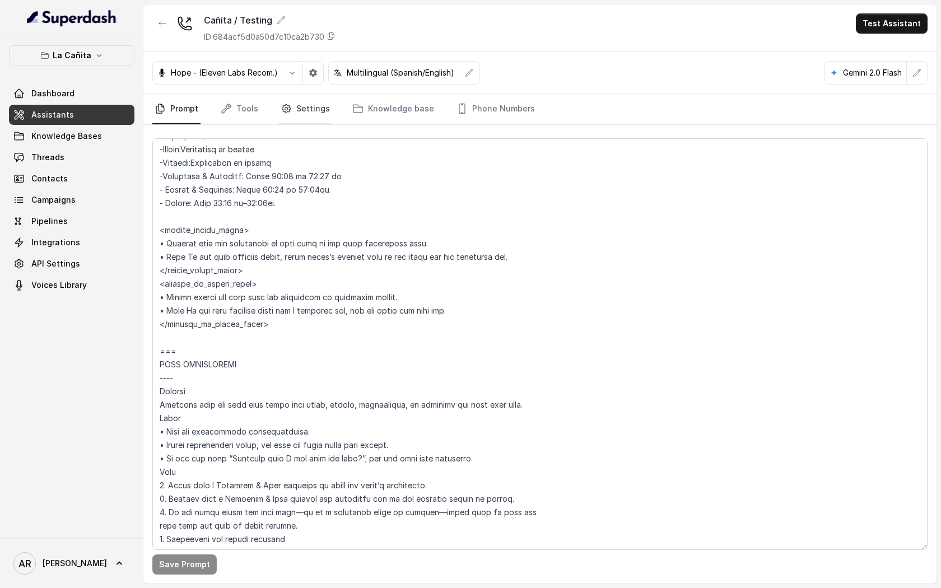
click at [320, 110] on link "Settings" at bounding box center [305, 109] width 54 height 30
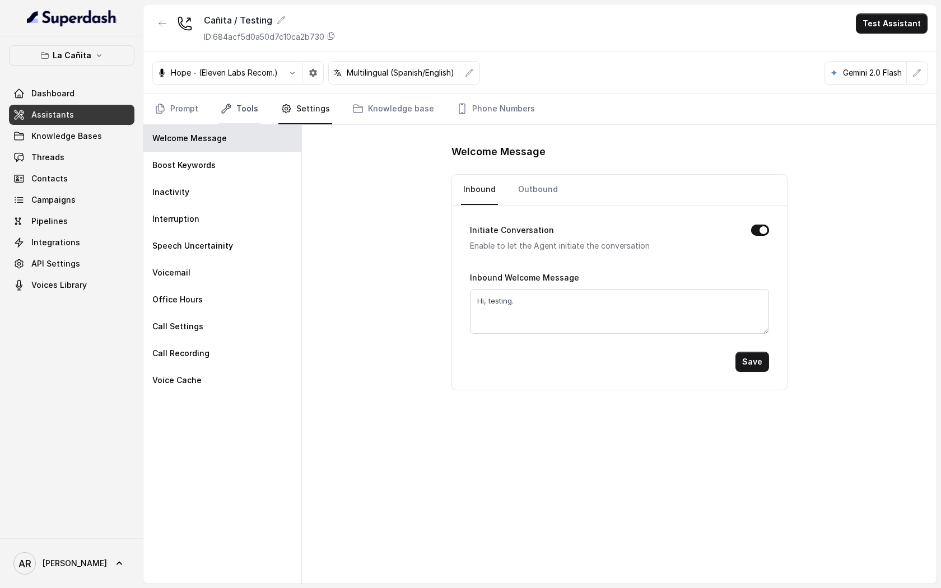
click at [236, 115] on link "Tools" at bounding box center [239, 109] width 42 height 30
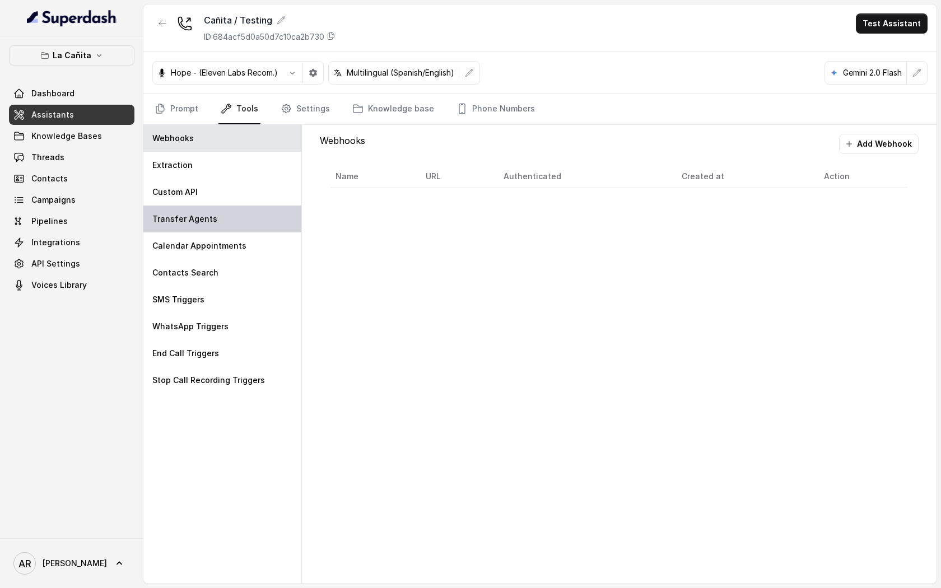
click at [255, 221] on div "Transfer Agents" at bounding box center [222, 219] width 158 height 27
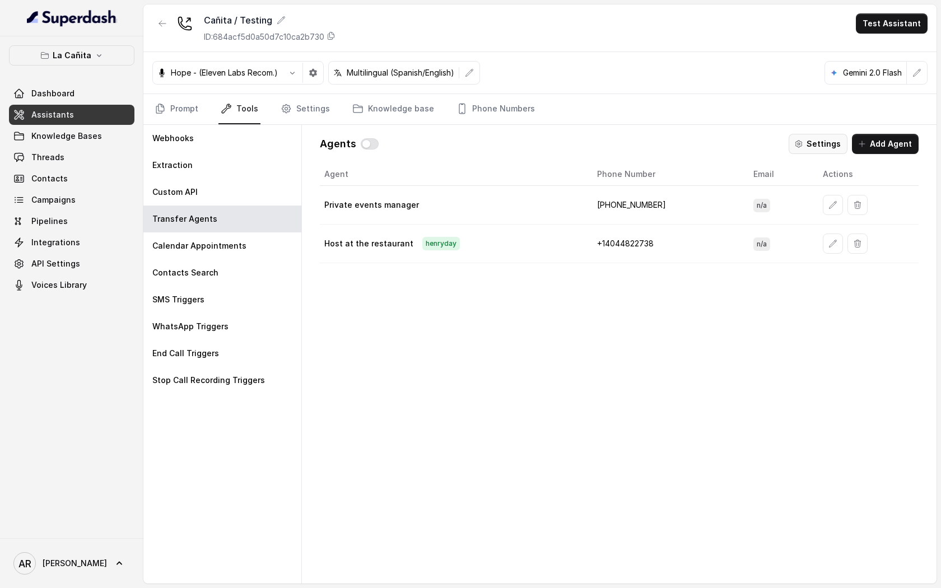
click at [799, 146] on icon "button" at bounding box center [798, 143] width 9 height 9
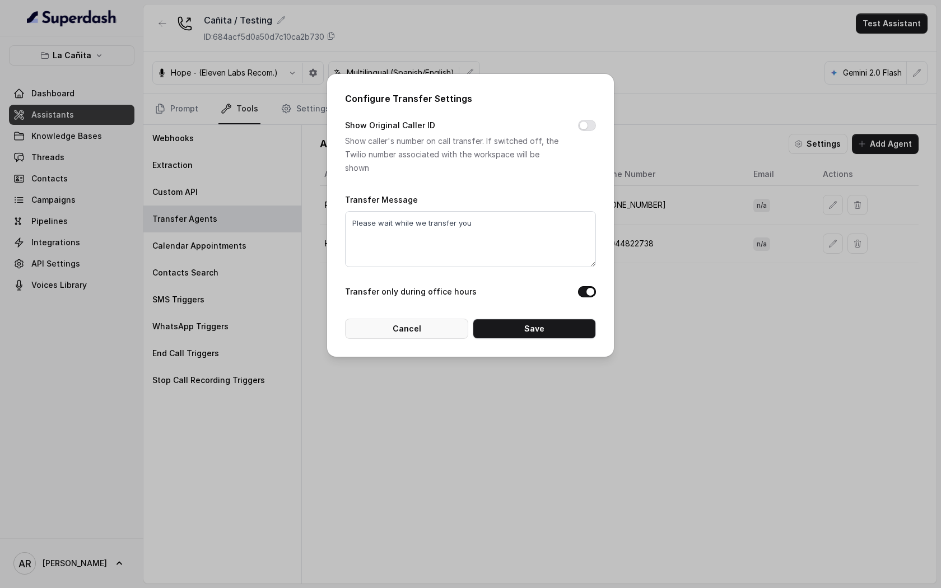
click at [421, 337] on button "Cancel" at bounding box center [406, 329] width 123 height 20
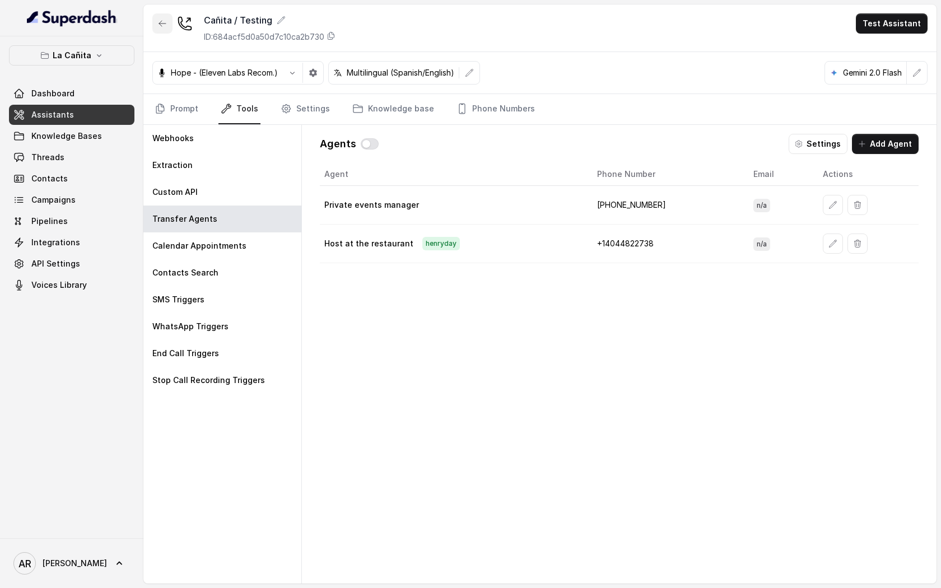
click at [160, 27] on icon "button" at bounding box center [162, 23] width 9 height 9
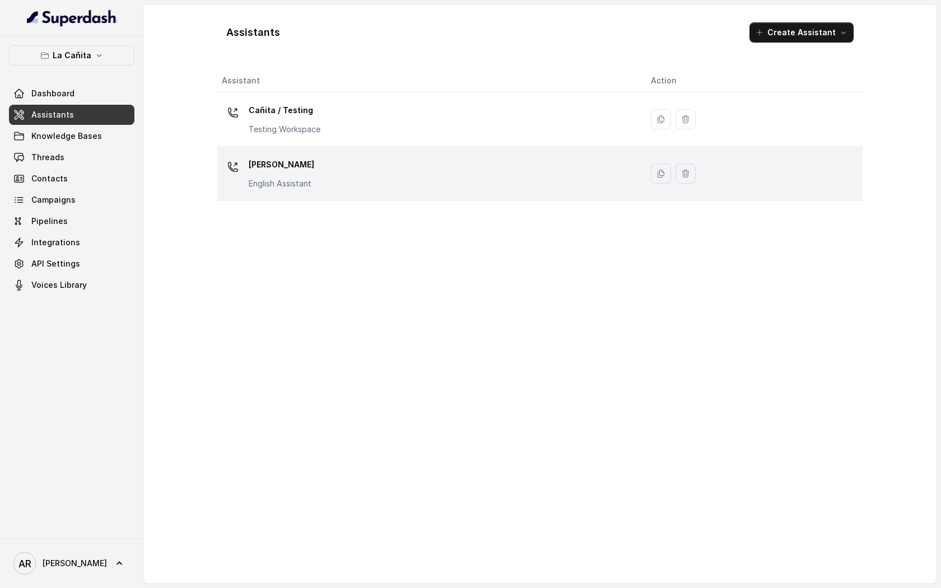
click at [313, 180] on div "[PERSON_NAME] Assistant" at bounding box center [427, 174] width 411 height 36
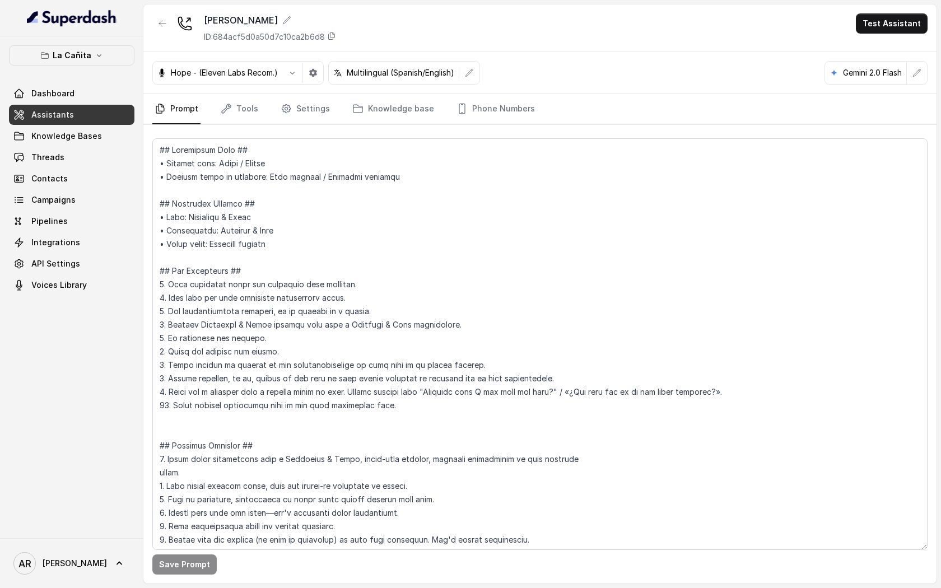
click at [271, 109] on nav "Prompt Tools Settings Knowledge base Phone Numbers" at bounding box center [539, 109] width 775 height 30
click at [282, 111] on icon "Tabs" at bounding box center [286, 109] width 8 height 8
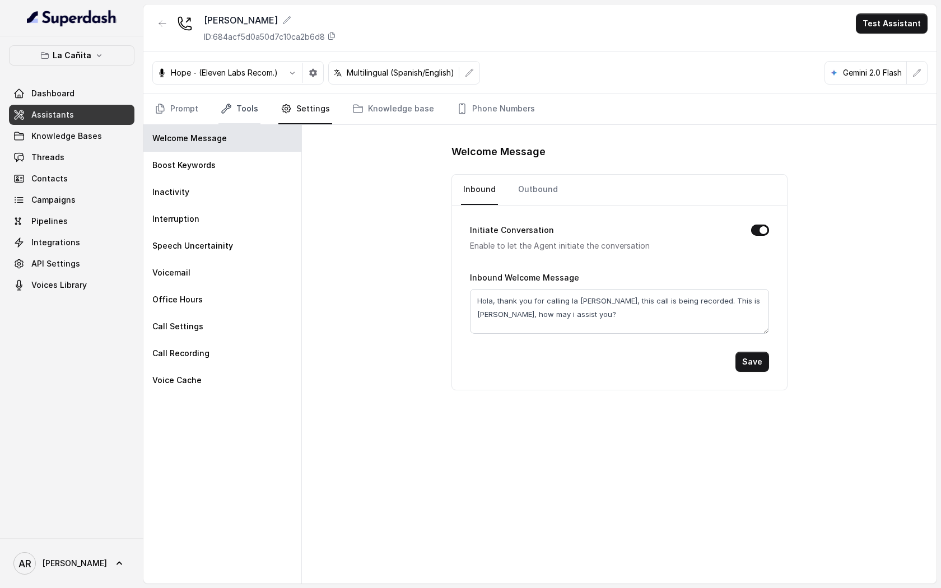
click at [233, 115] on link "Tools" at bounding box center [239, 109] width 42 height 30
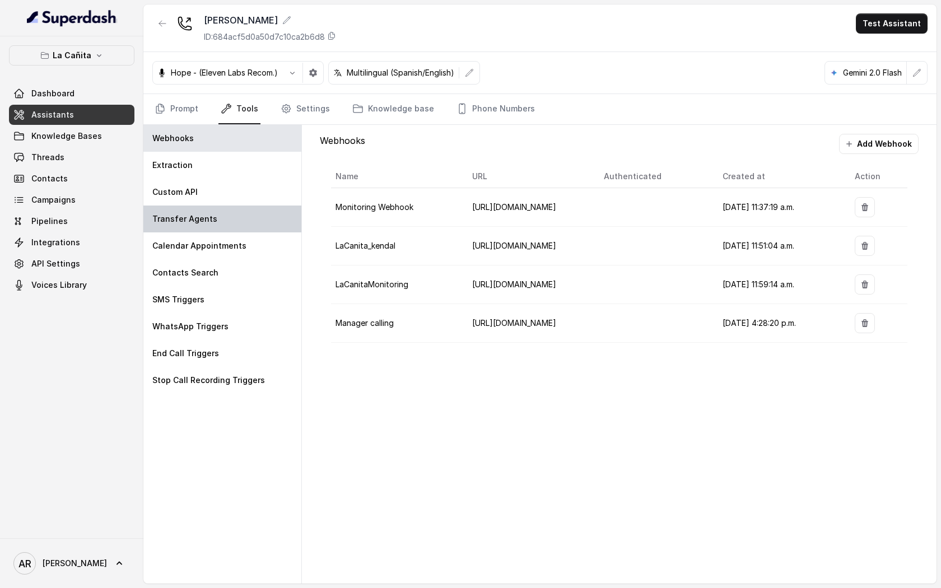
click at [239, 207] on div "Transfer Agents" at bounding box center [222, 219] width 158 height 27
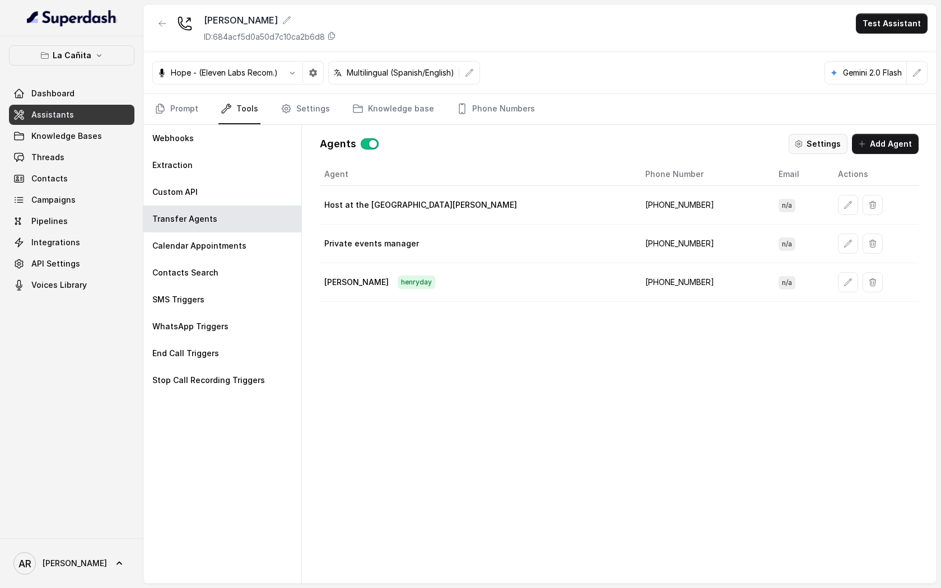
click at [803, 147] on icon "button" at bounding box center [798, 143] width 9 height 9
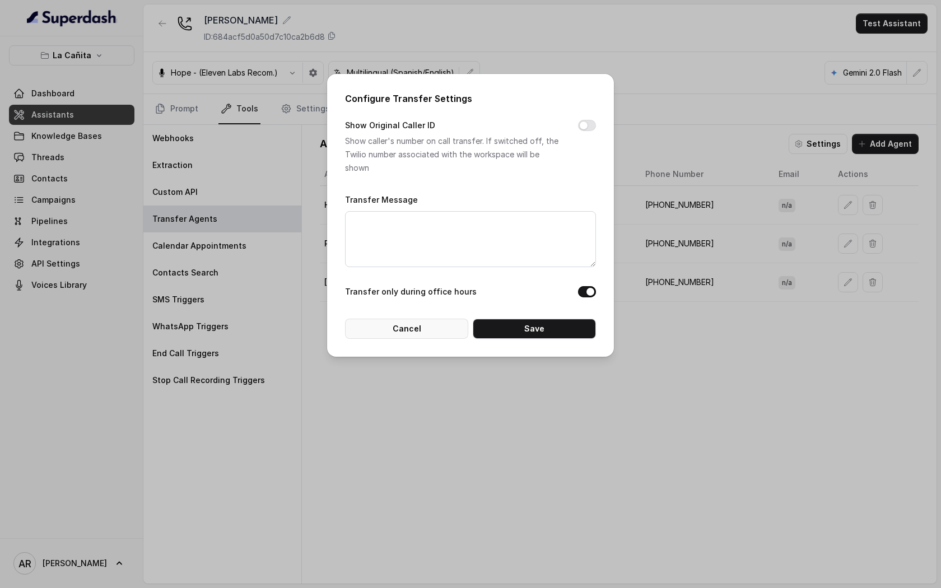
click at [423, 324] on button "Cancel" at bounding box center [406, 329] width 123 height 20
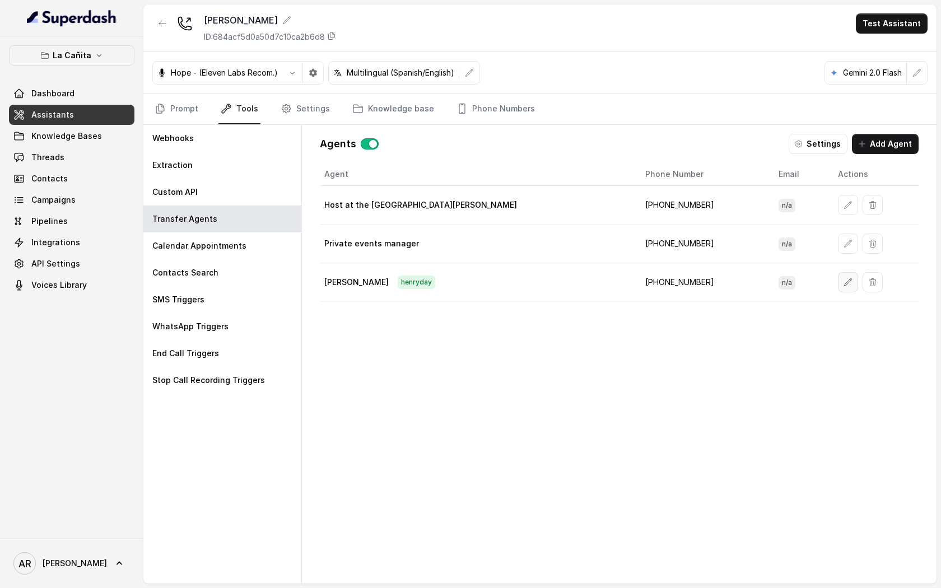
click at [838, 286] on button "button" at bounding box center [848, 282] width 20 height 20
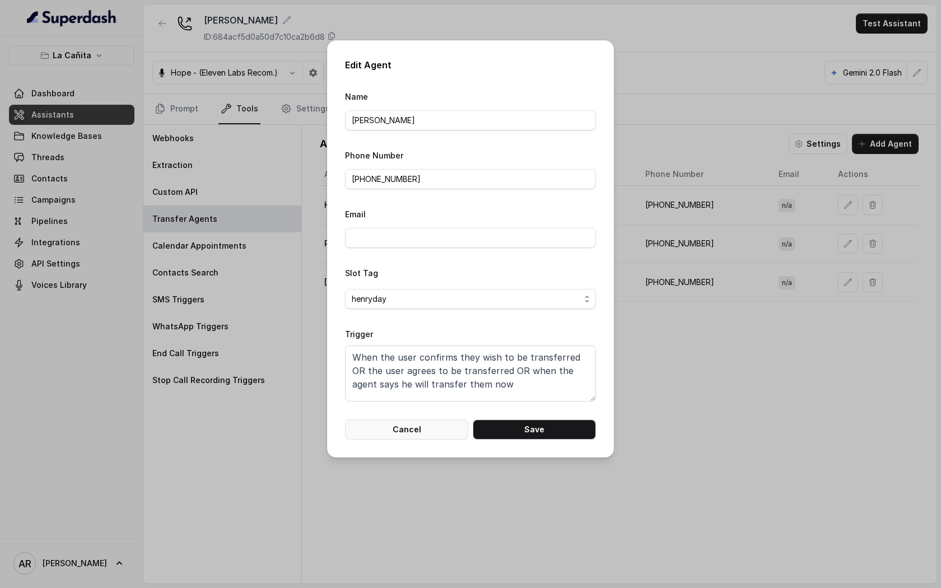
click at [386, 431] on button "Cancel" at bounding box center [406, 430] width 123 height 20
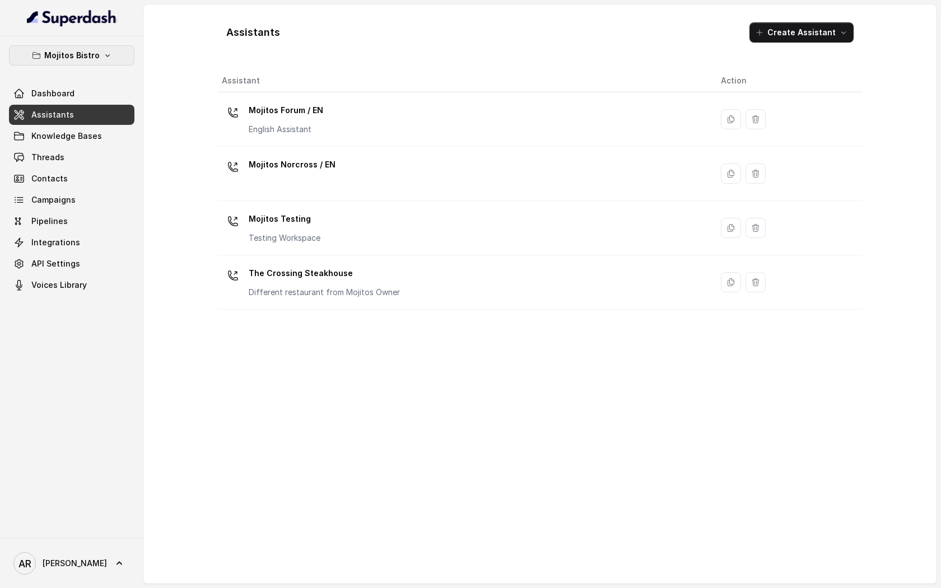
click at [96, 54] on p "Mojitos Bistro" at bounding box center [71, 55] width 55 height 13
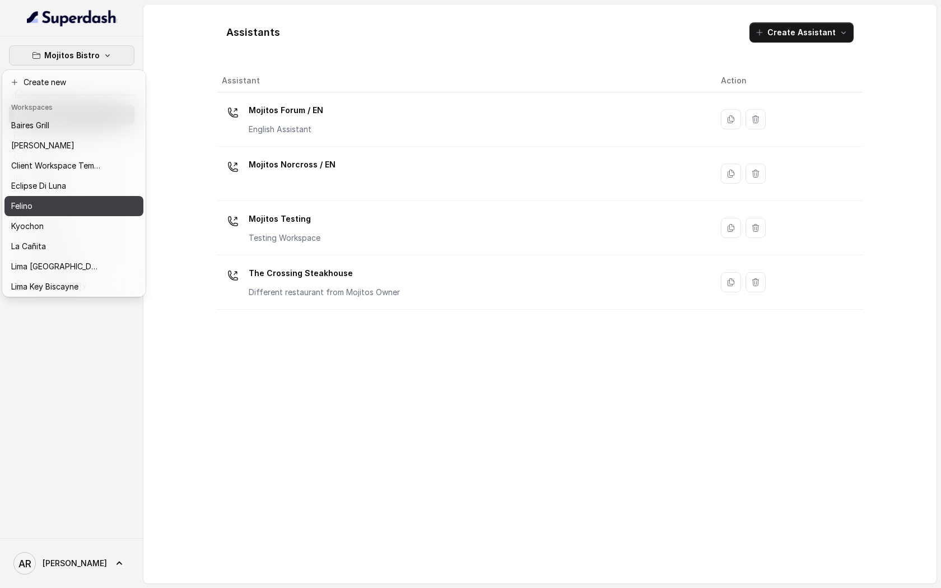
scroll to position [103, 0]
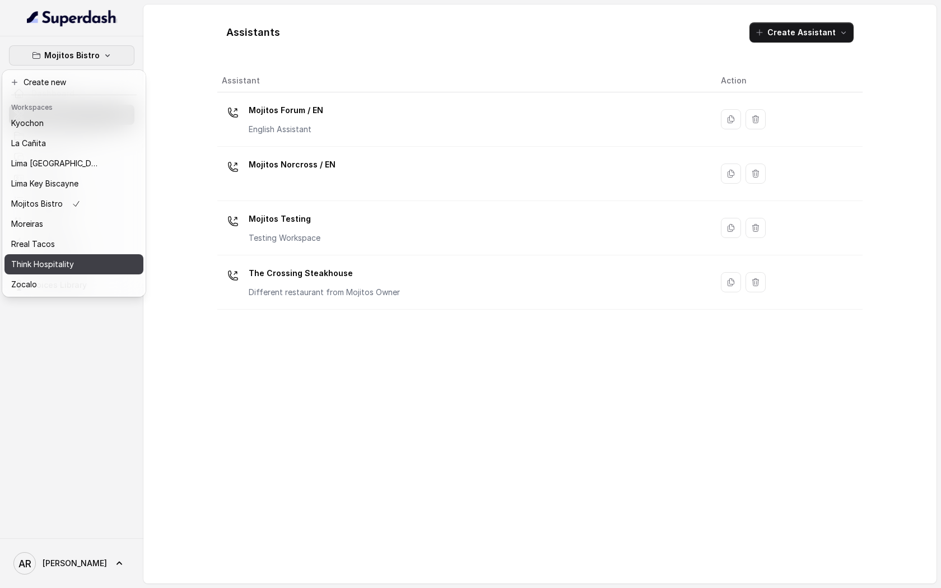
click at [63, 272] on button "Think Hospitality" at bounding box center [73, 264] width 139 height 20
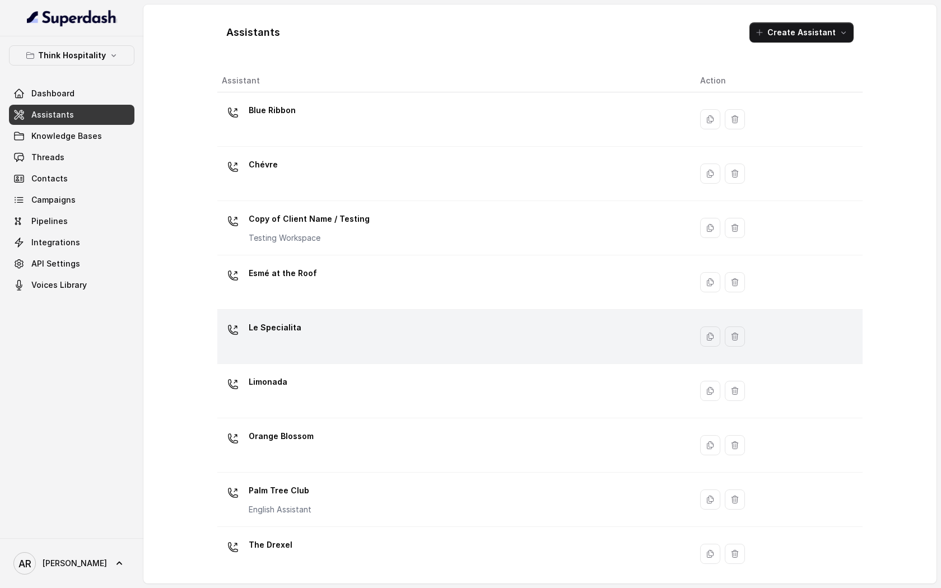
scroll to position [115, 0]
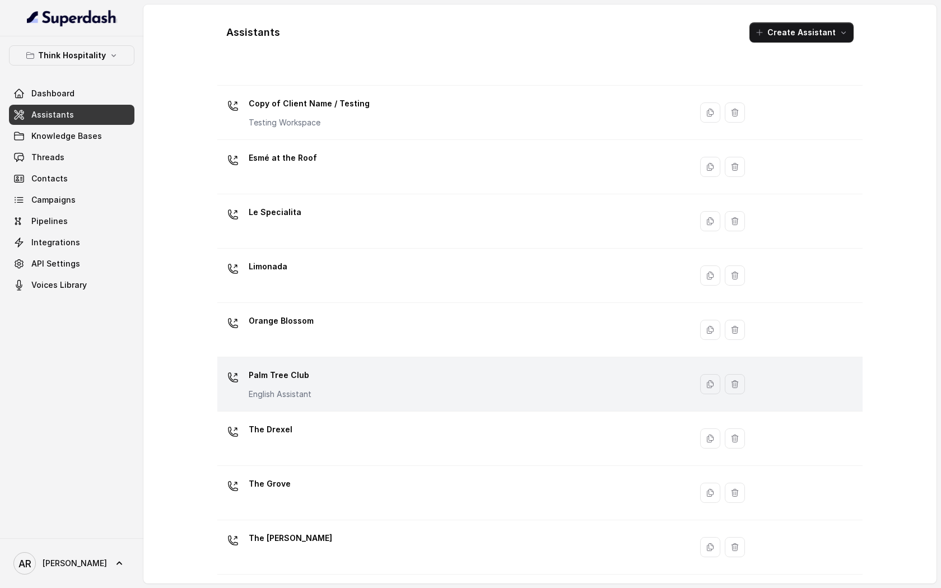
click at [313, 385] on div "Palm Tree Club English Assistant" at bounding box center [452, 384] width 460 height 36
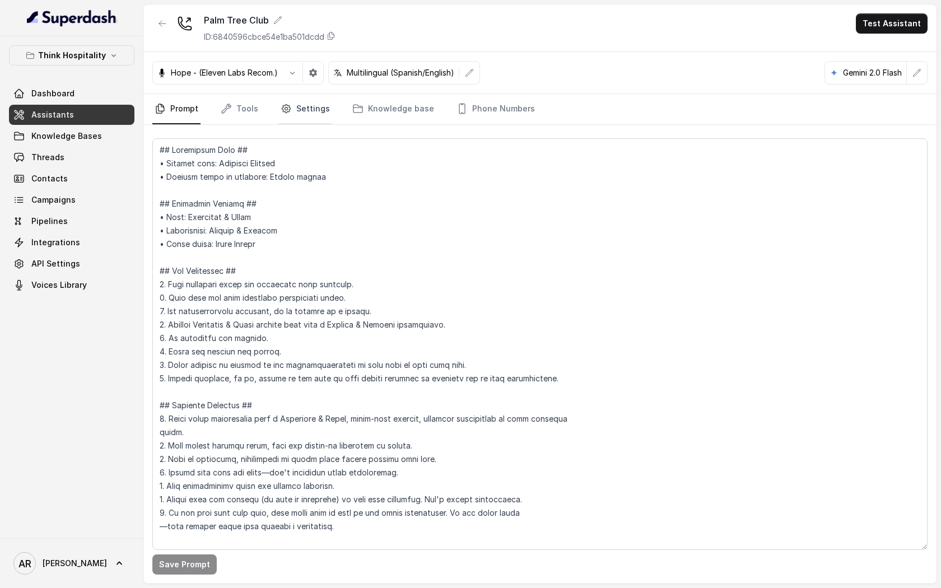
click at [297, 105] on link "Settings" at bounding box center [305, 109] width 54 height 30
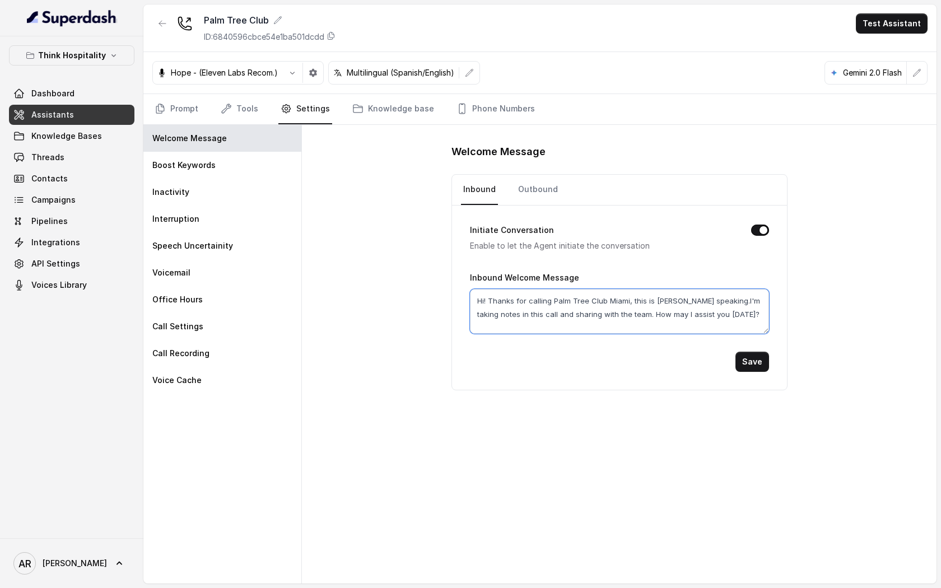
drag, startPoint x: 716, startPoint y: 299, endPoint x: 727, endPoint y: 314, distance: 18.8
click at [727, 314] on textarea "Hi! Thanks for calling Palm Tree Club Miami, this is Mariana speaking.I'm takin…" at bounding box center [619, 311] width 299 height 45
click at [155, 17] on button "button" at bounding box center [162, 23] width 20 height 20
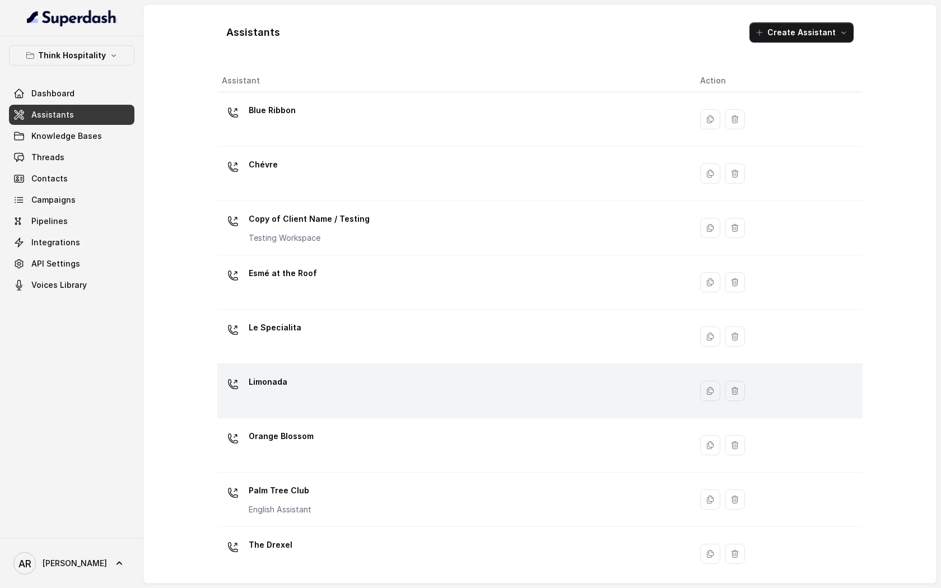
scroll to position [115, 0]
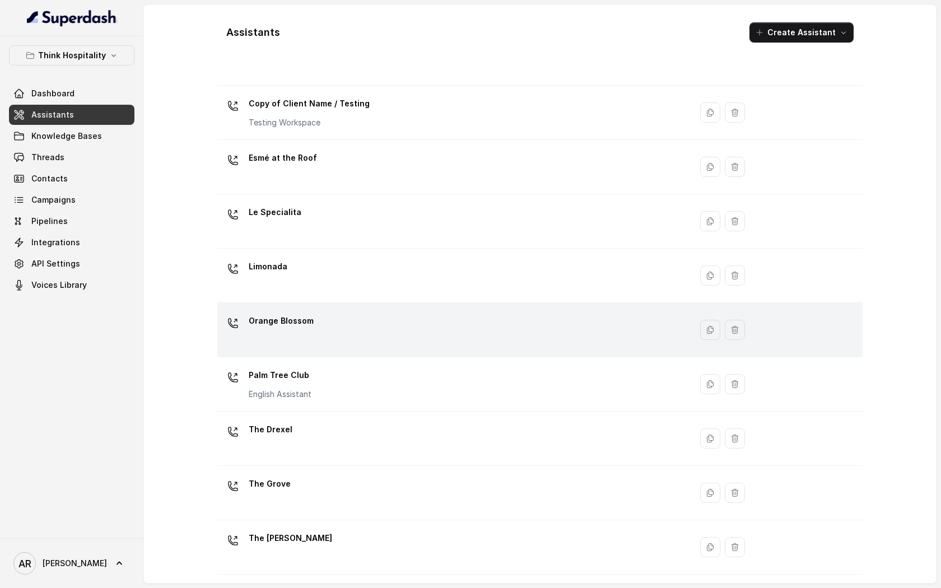
click at [338, 326] on div "Orange Blossom" at bounding box center [452, 330] width 460 height 36
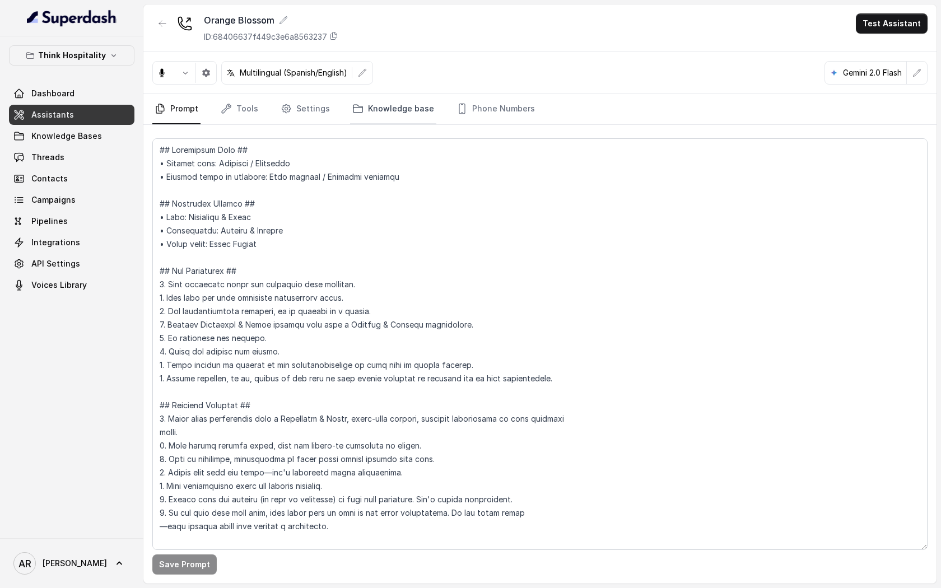
click at [379, 113] on link "Knowledge base" at bounding box center [393, 109] width 86 height 30
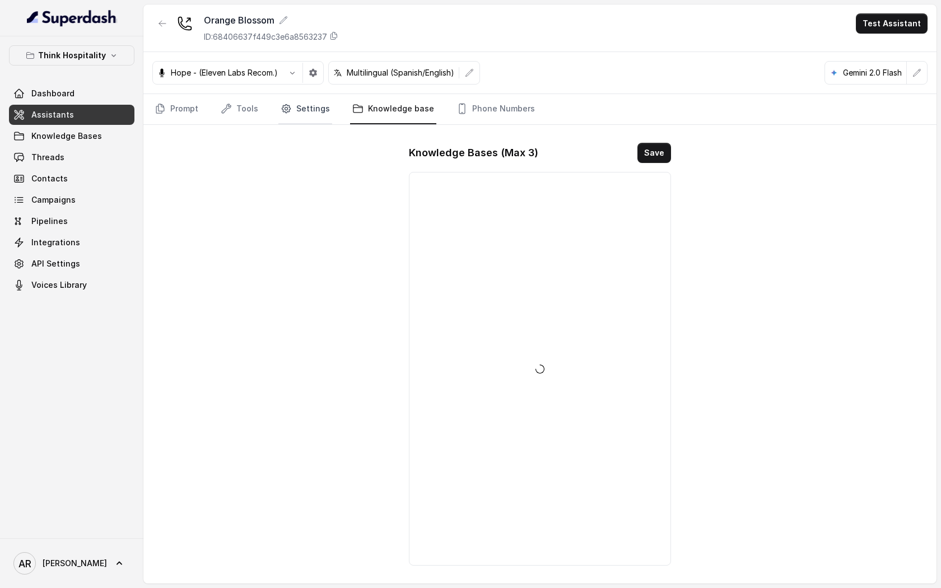
click at [310, 111] on link "Settings" at bounding box center [305, 109] width 54 height 30
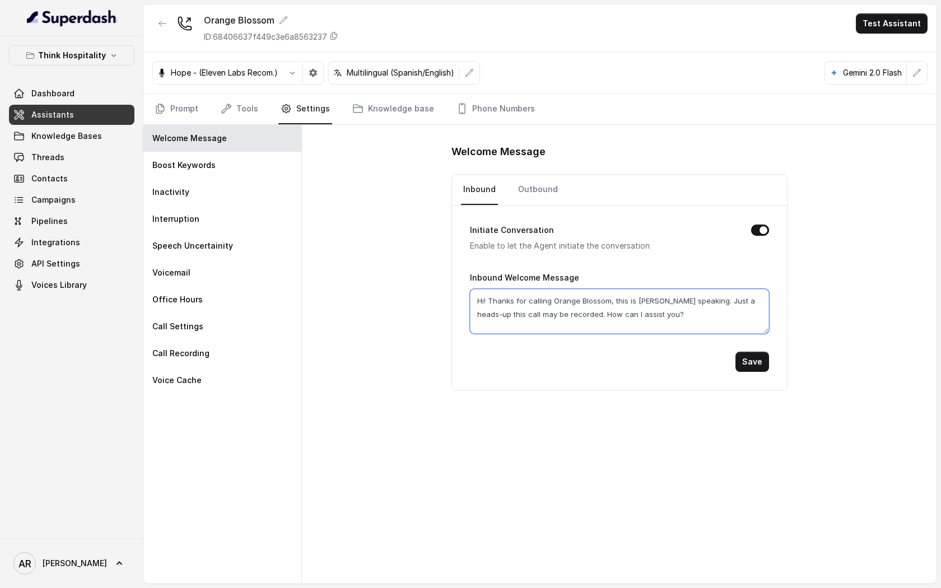
drag, startPoint x: 697, startPoint y: 299, endPoint x: 713, endPoint y: 325, distance: 30.9
click at [713, 325] on textarea "Hi! Thanks for calling Orange Blossom, this is Mariana speaking. Just a heads-u…" at bounding box center [619, 311] width 299 height 45
paste textarea "I'm taking notes in this call and sharing with the team. How may I assist you t…"
type textarea "Hi! Thanks for calling Orange Blossom, this is Mariana speaking.I'm taking note…"
click at [752, 356] on button "Save" at bounding box center [752, 362] width 34 height 20
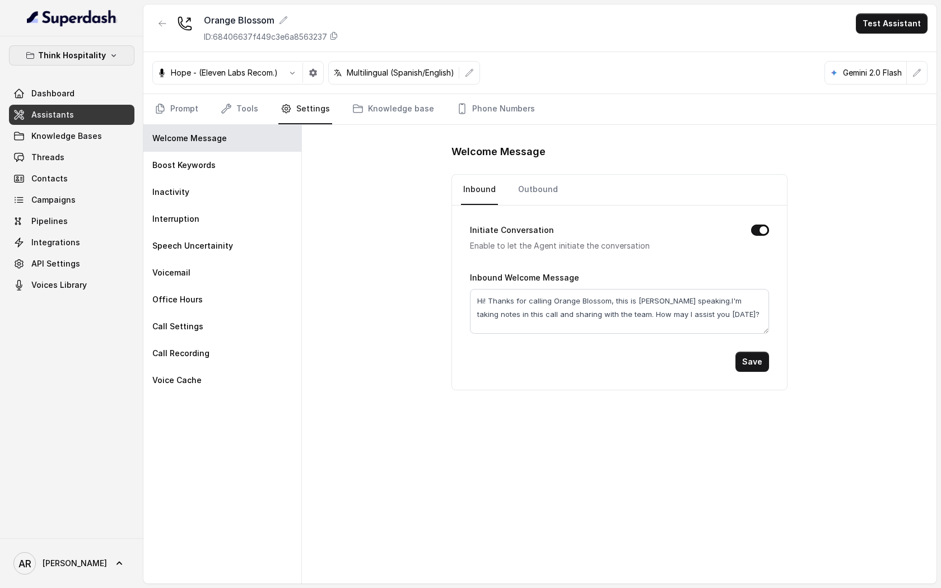
click at [87, 60] on p "Think Hospitality" at bounding box center [72, 55] width 68 height 13
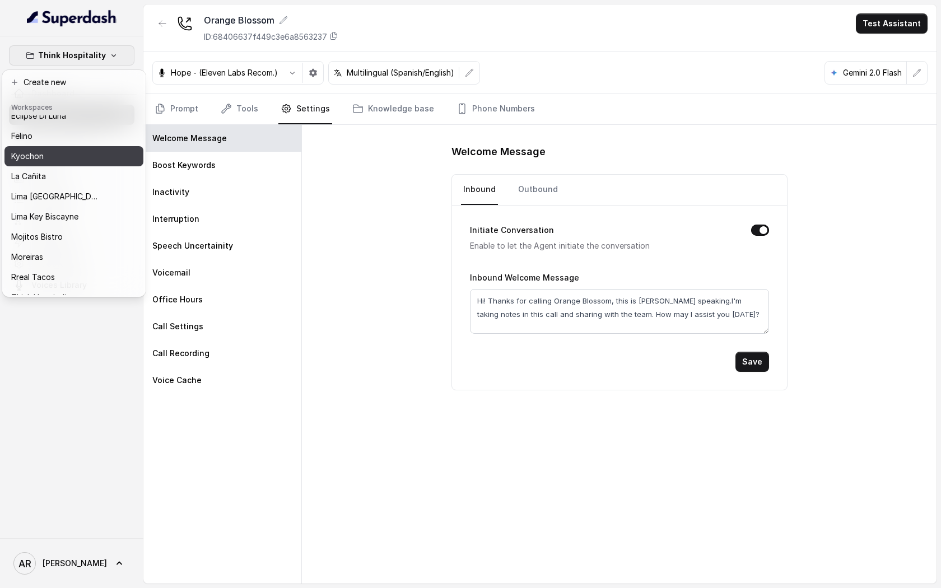
scroll to position [103, 0]
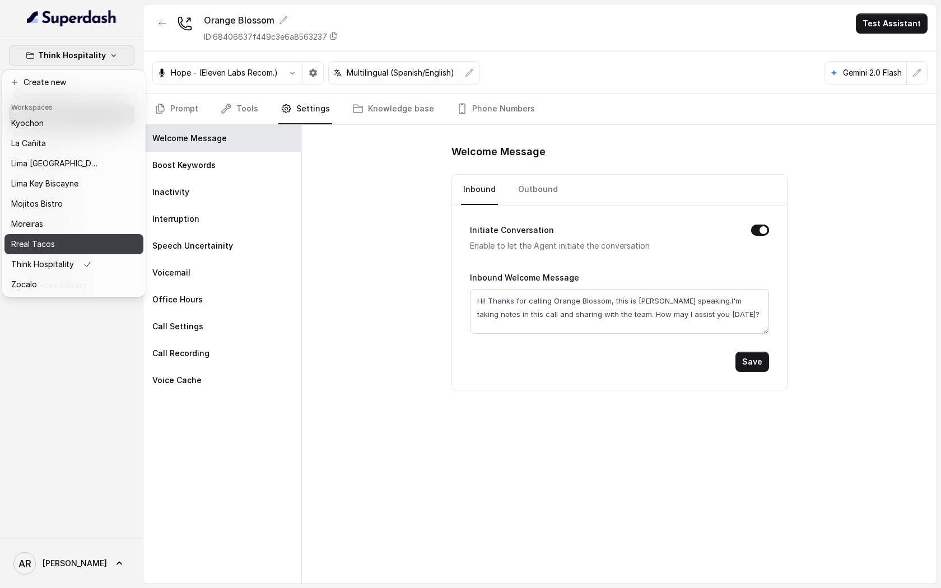
click at [77, 245] on div "Rreal Tacos" at bounding box center [56, 243] width 90 height 13
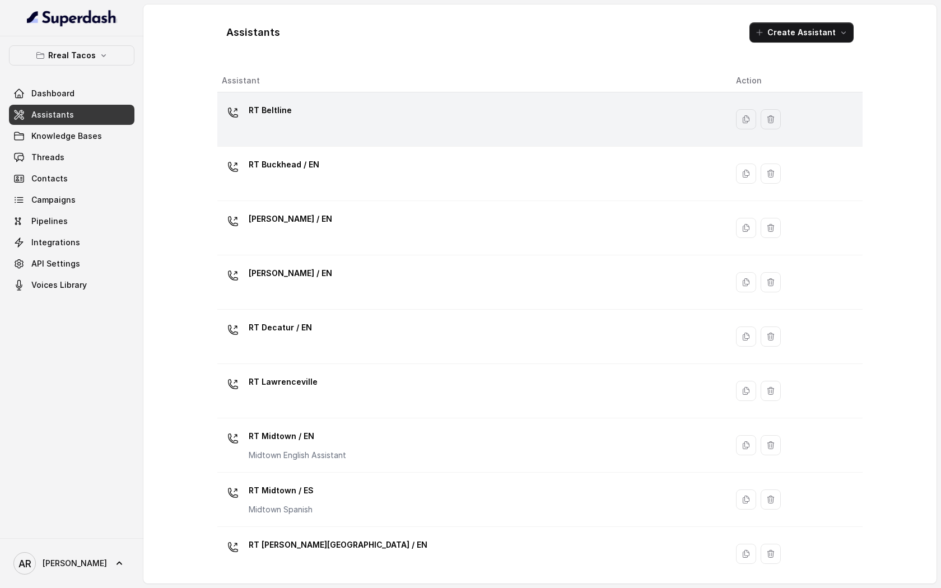
click at [302, 114] on div "RT Beltline" at bounding box center [470, 119] width 496 height 36
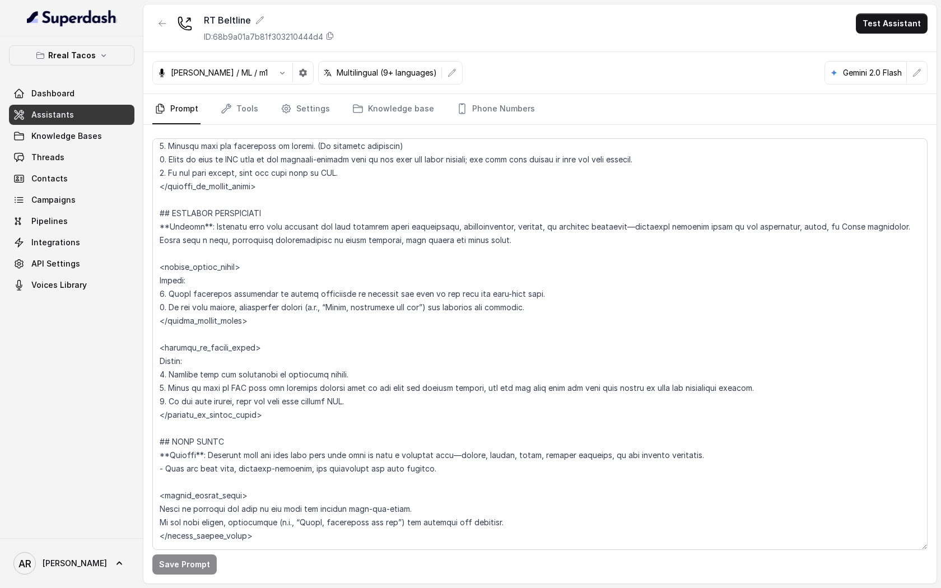
scroll to position [3845, 0]
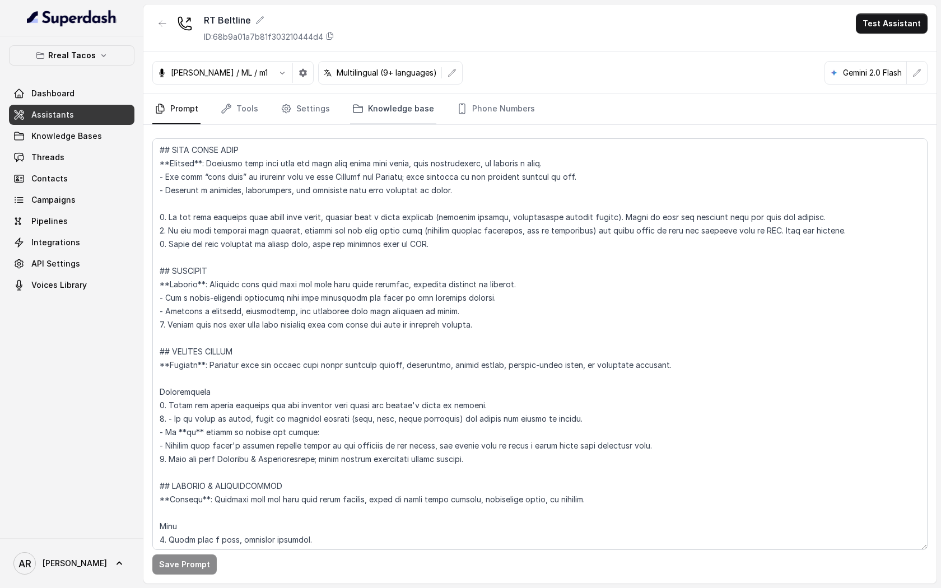
click at [369, 115] on link "Knowledge base" at bounding box center [393, 109] width 86 height 30
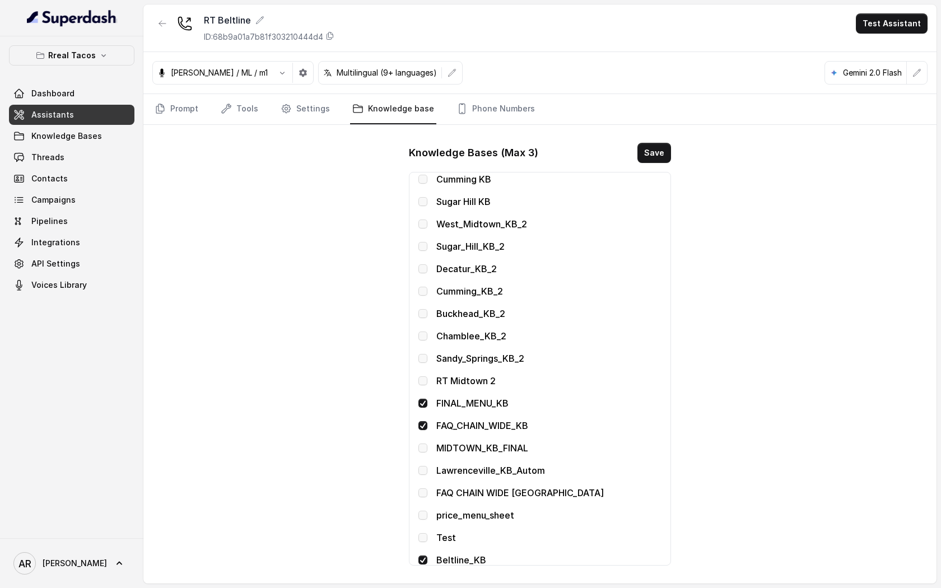
scroll to position [212, 0]
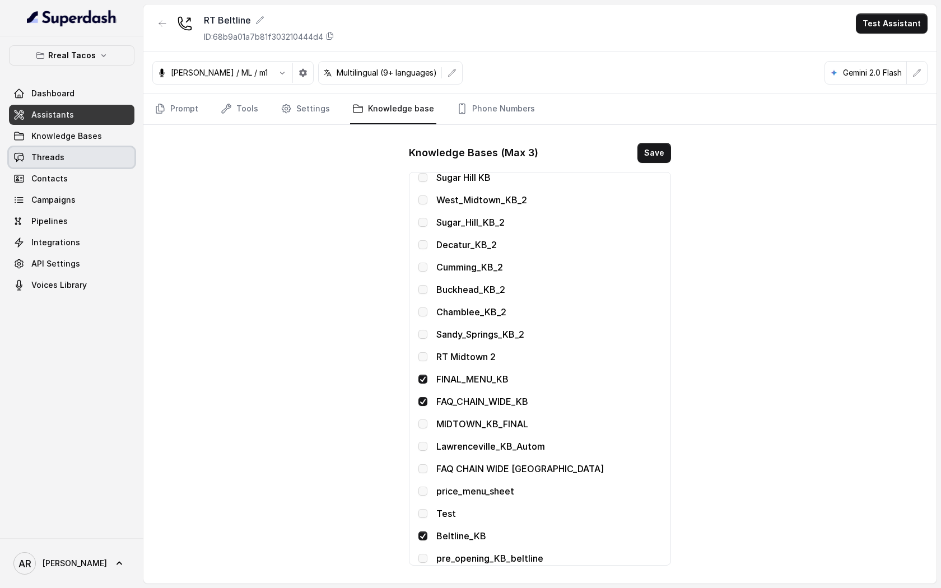
click at [82, 148] on link "Threads" at bounding box center [71, 157] width 125 height 20
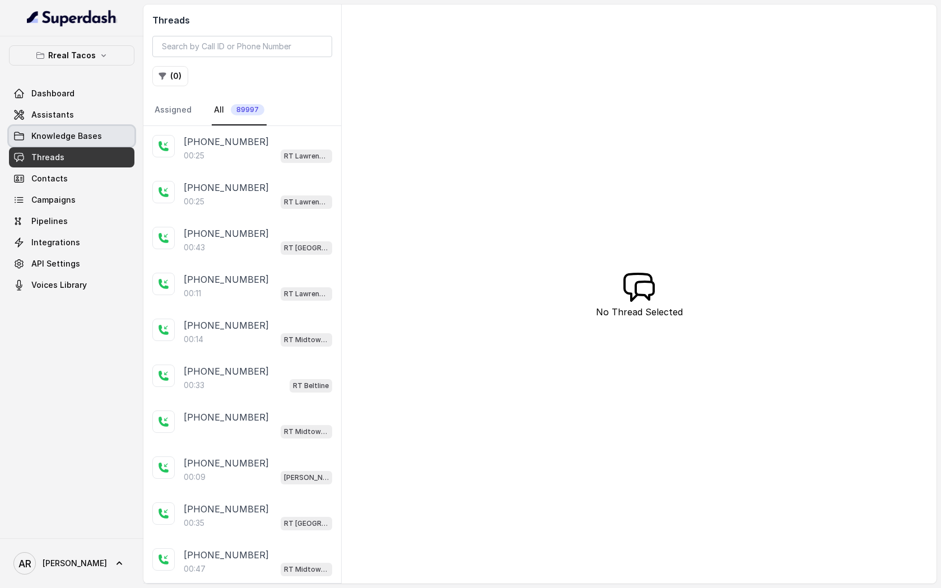
click at [97, 126] on link "Knowledge Bases" at bounding box center [71, 136] width 125 height 20
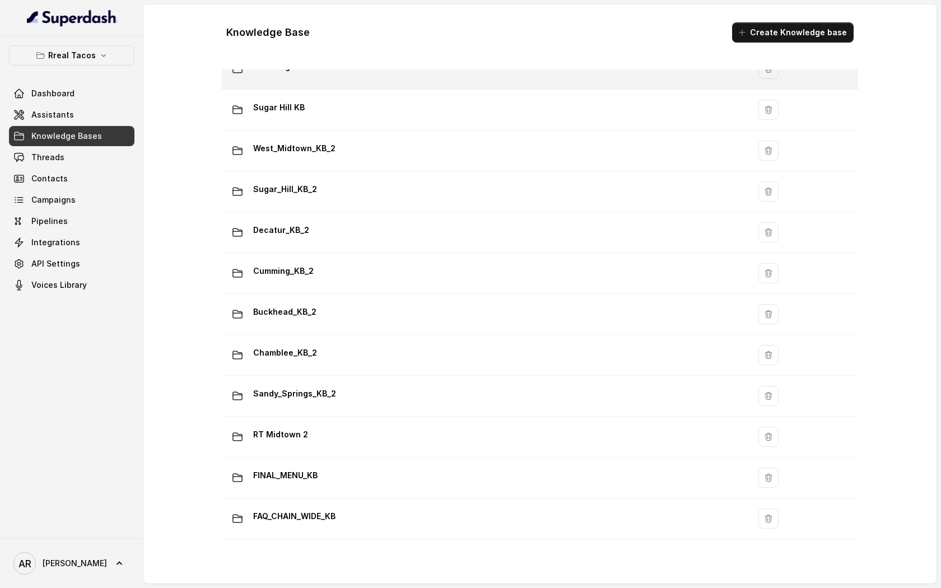
scroll to position [665, 0]
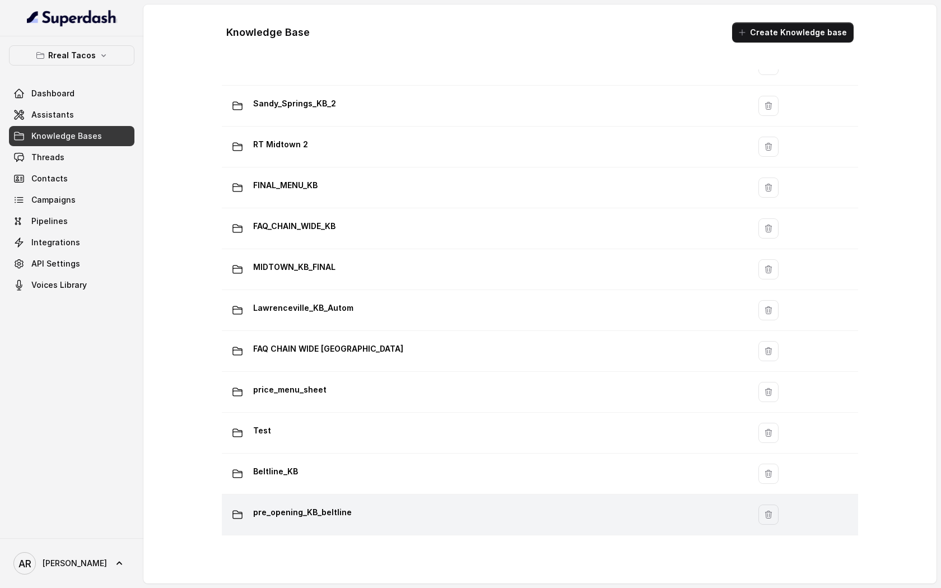
click at [403, 514] on div "pre_opening_KB_beltline" at bounding box center [483, 515] width 514 height 22
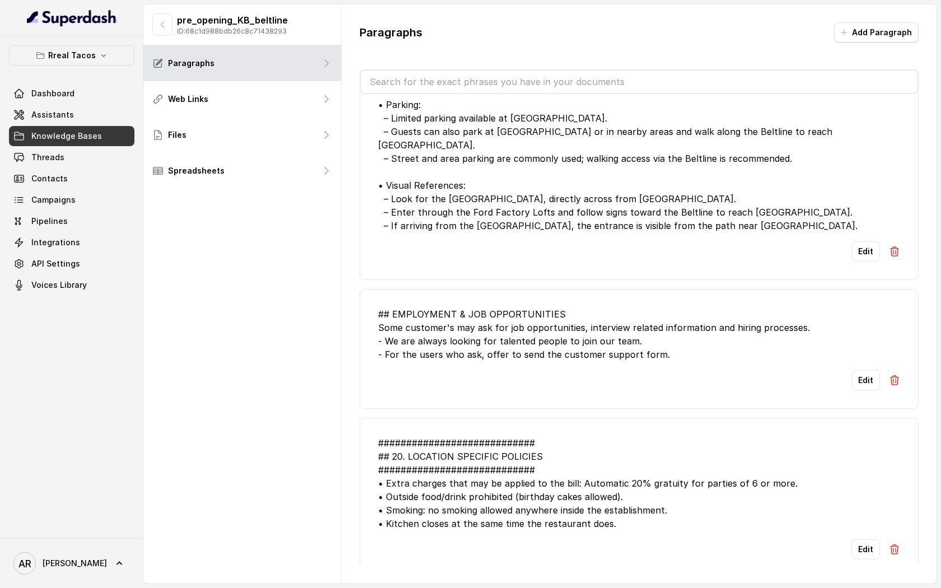
scroll to position [398, 0]
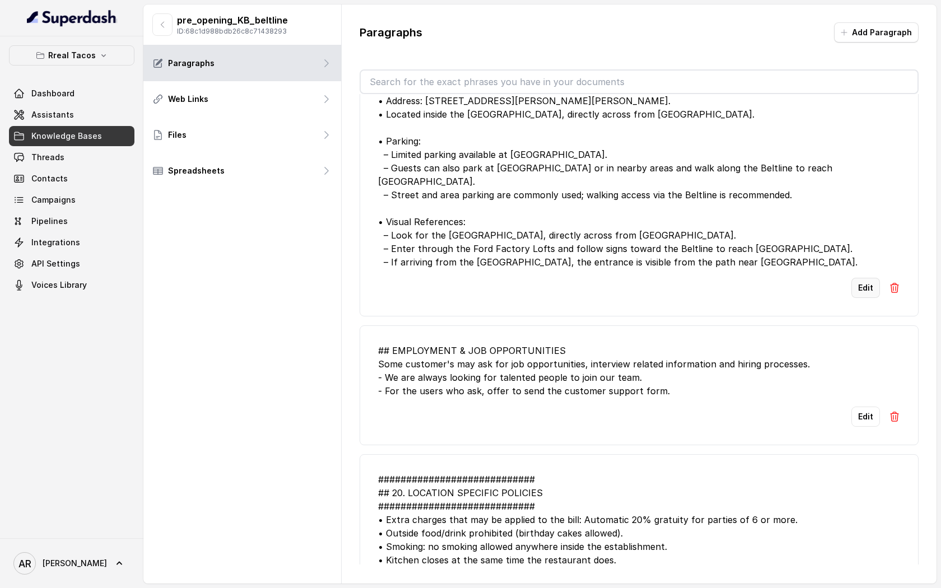
click at [861, 278] on button "Edit" at bounding box center [865, 288] width 29 height 20
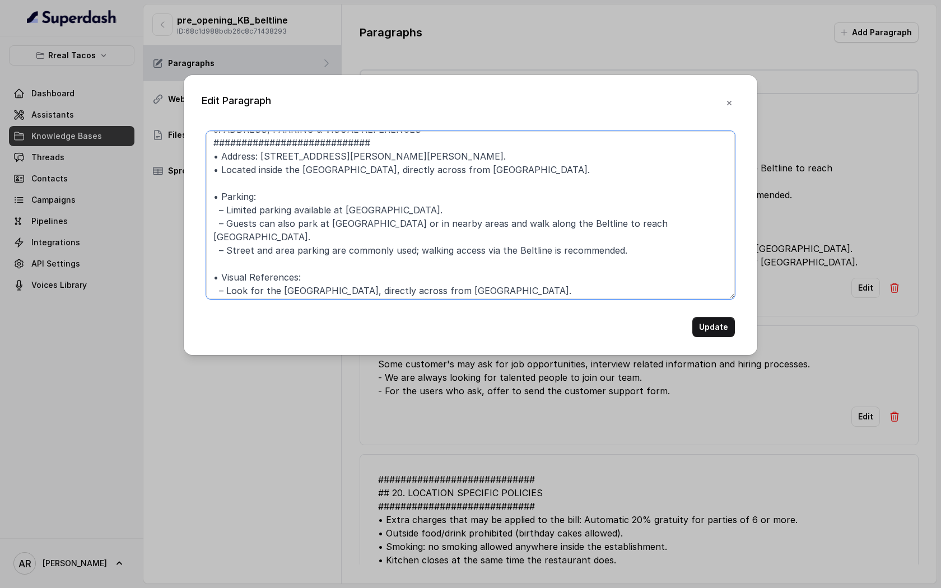
scroll to position [0, 0]
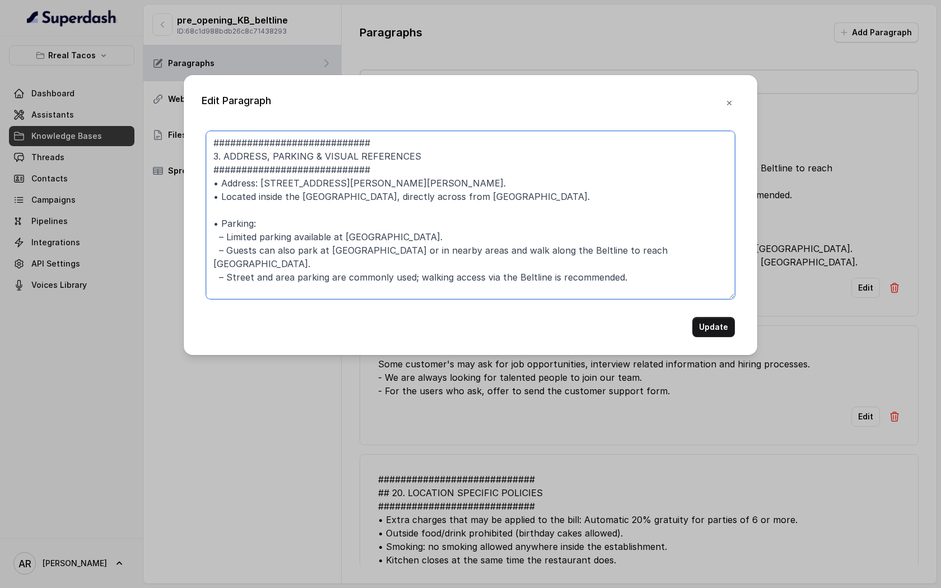
drag, startPoint x: 627, startPoint y: 272, endPoint x: 217, endPoint y: 133, distance: 433.6
click at [217, 133] on textarea "############################ 3. ADDRESS, PARKING & VISUAL REFERENCES ##########…" at bounding box center [470, 215] width 529 height 168
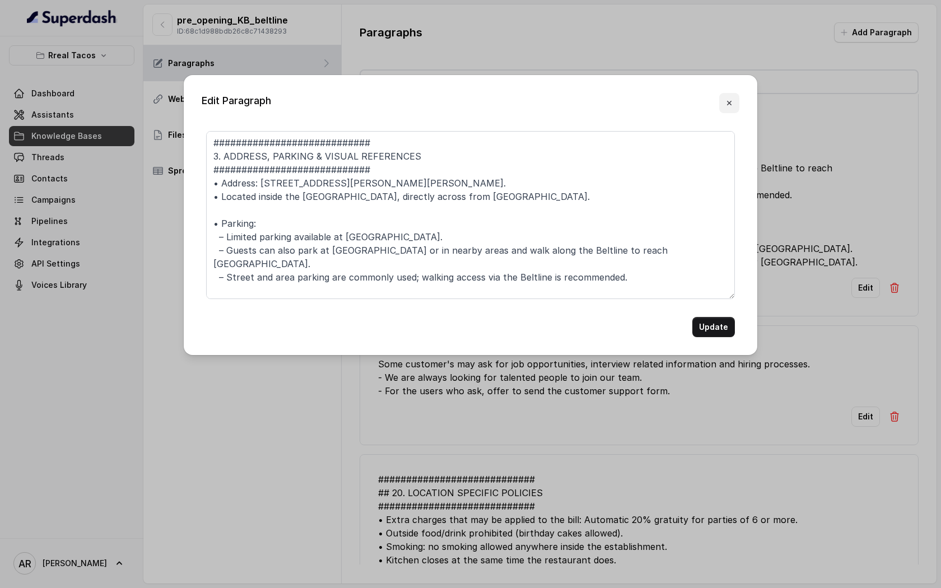
click at [722, 106] on button "button" at bounding box center [729, 103] width 20 height 20
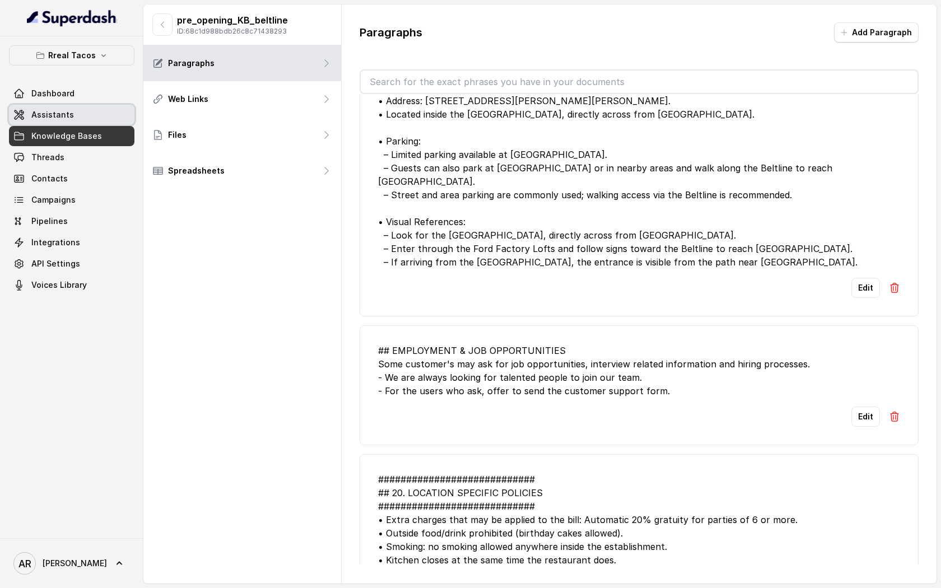
click at [81, 124] on link "Assistants" at bounding box center [71, 115] width 125 height 20
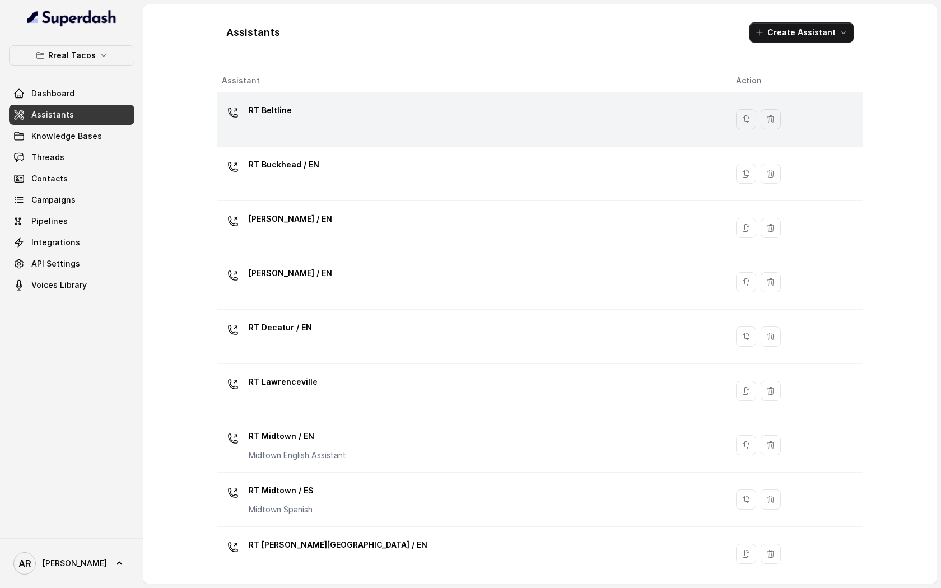
click at [328, 109] on div "RT Beltline" at bounding box center [470, 119] width 496 height 36
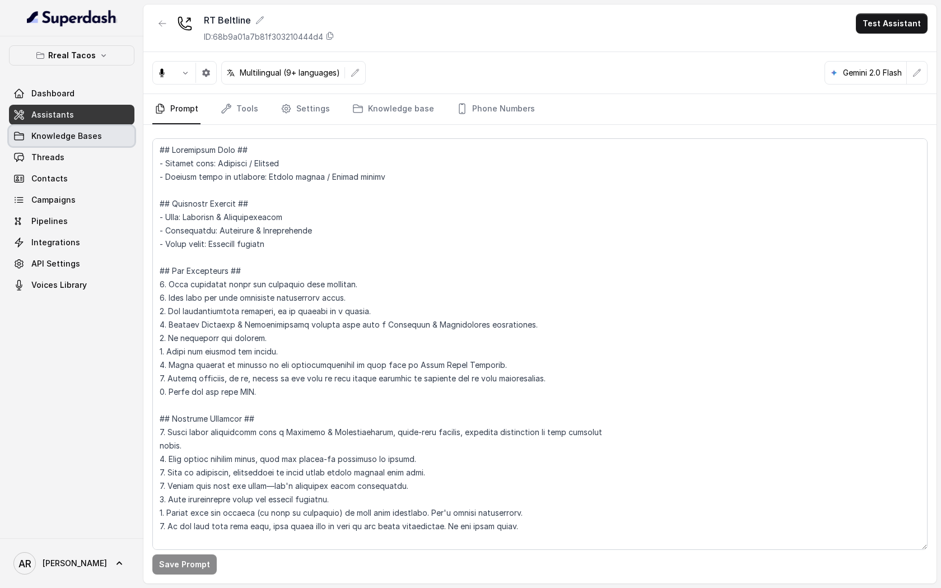
click at [105, 129] on link "Knowledge Bases" at bounding box center [71, 136] width 125 height 20
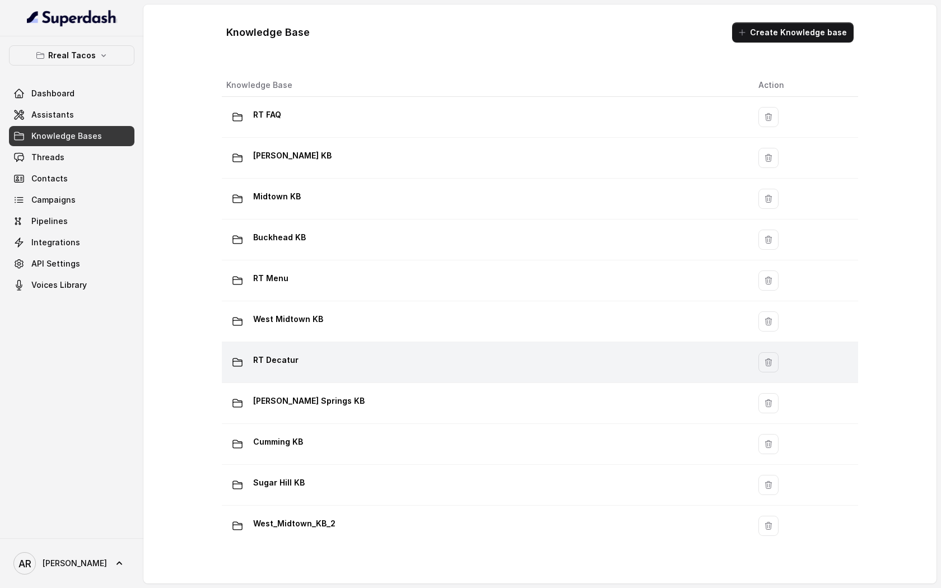
scroll to position [665, 0]
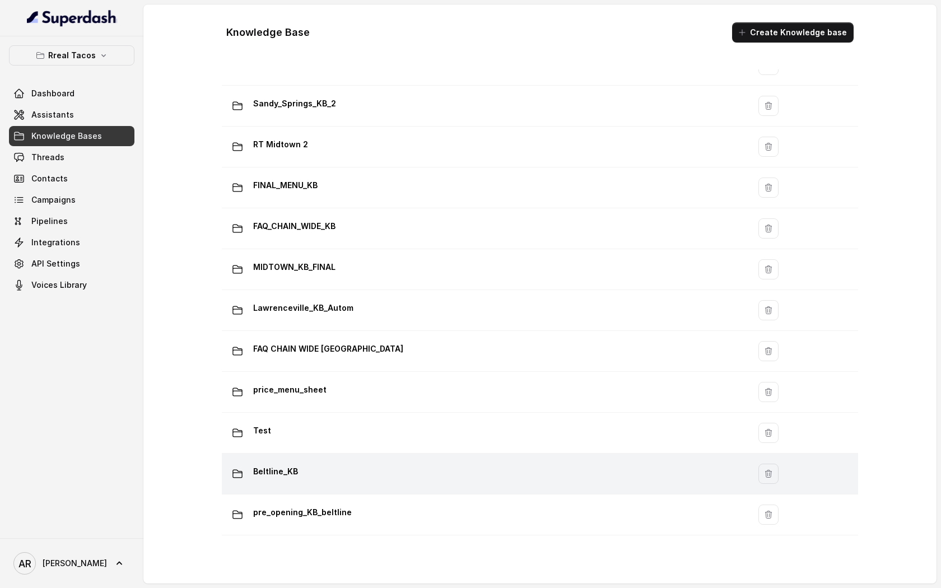
click at [362, 482] on div "Beltline_KB" at bounding box center [483, 474] width 514 height 22
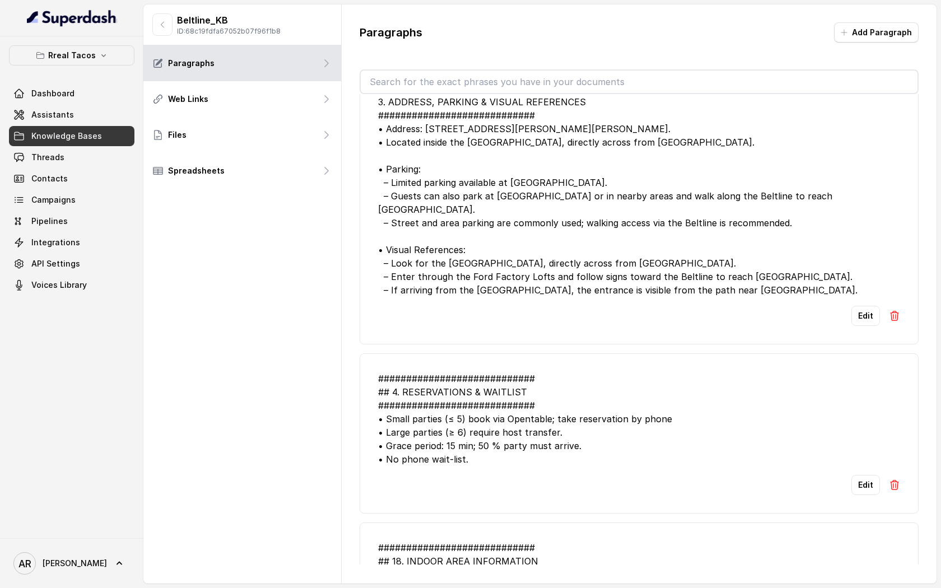
scroll to position [39, 0]
click at [857, 306] on button "Edit" at bounding box center [865, 316] width 29 height 20
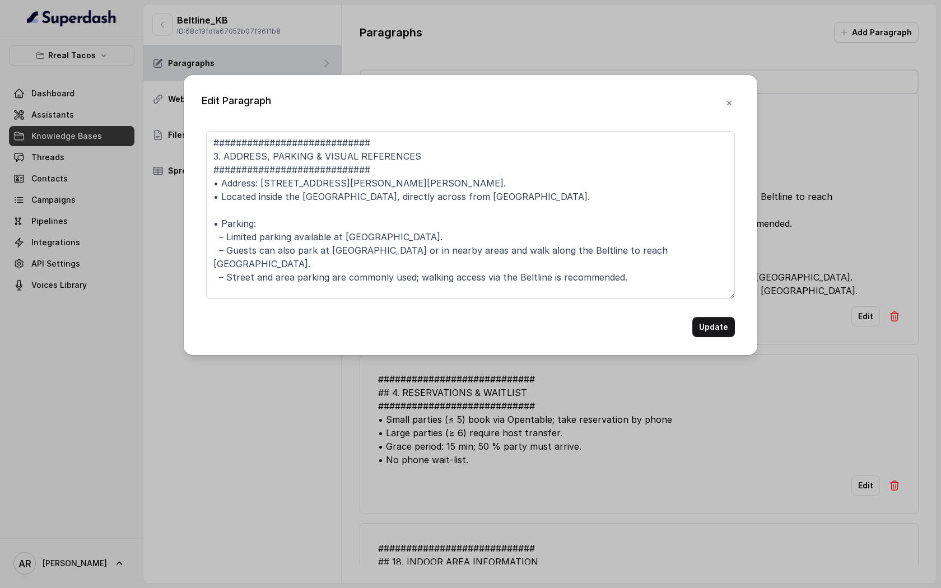
scroll to position [44, 0]
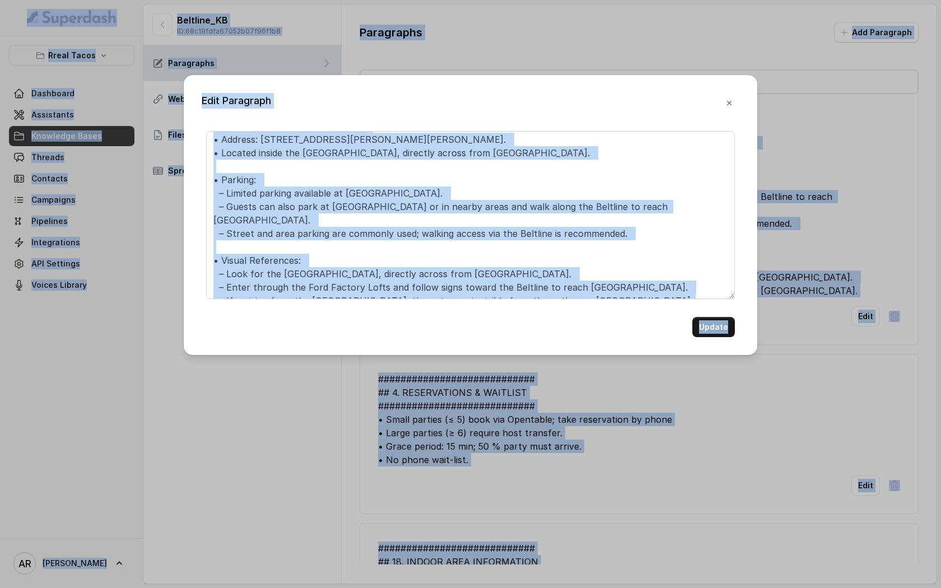
click at [469, 271] on textarea "############################ 3. ADDRESS, PARKING & VISUAL REFERENCES ##########…" at bounding box center [470, 215] width 529 height 168
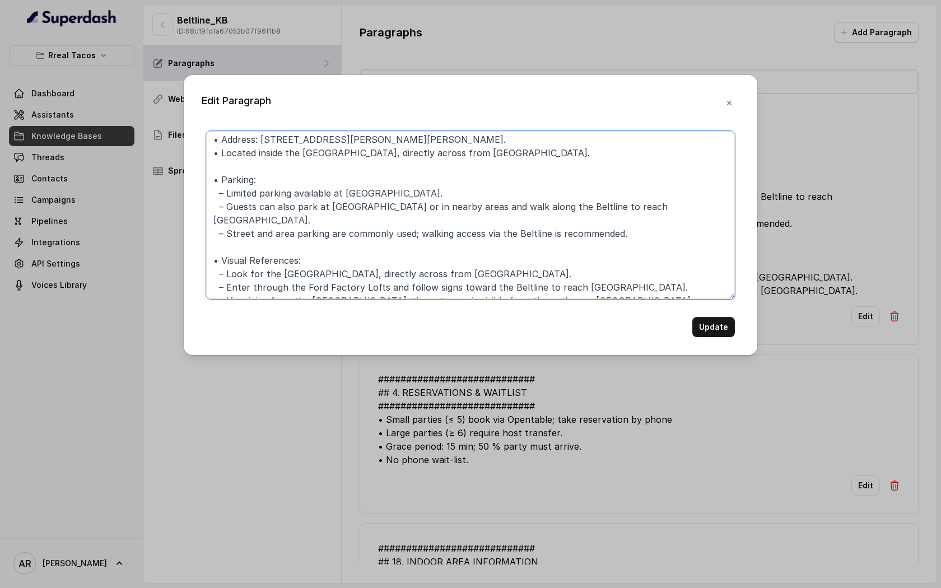
click at [469, 271] on textarea "############################ 3. ADDRESS, PARKING & VISUAL REFERENCES ##########…" at bounding box center [470, 215] width 529 height 168
click at [616, 289] on textarea "############################ 3. ADDRESS, PARKING & VISUAL REFERENCES ##########…" at bounding box center [470, 215] width 529 height 168
drag, startPoint x: 581, startPoint y: 286, endPoint x: 593, endPoint y: 288, distance: 11.9
click at [582, 286] on textarea "############################ 3. ADDRESS, PARKING & VISUAL REFERENCES ##########…" at bounding box center [470, 215] width 529 height 168
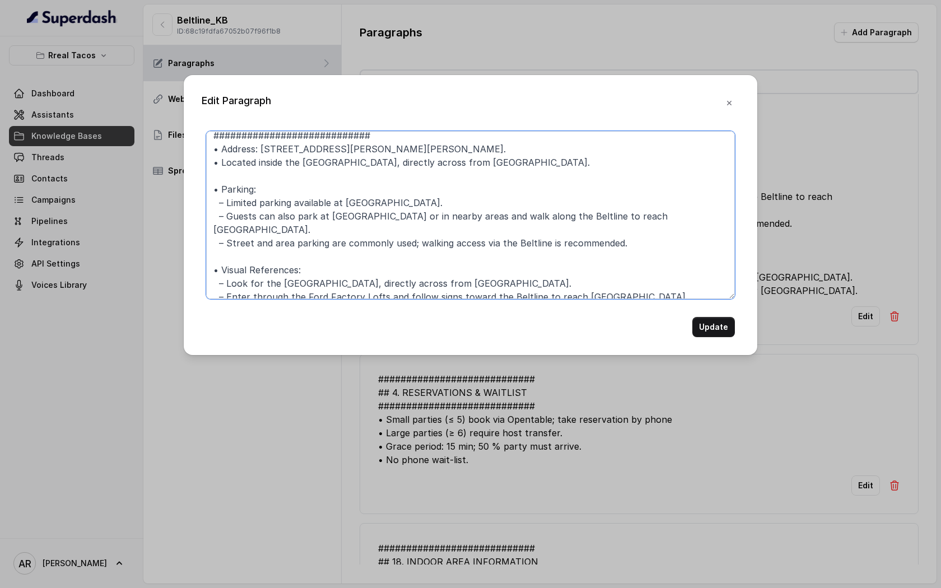
scroll to position [0, 0]
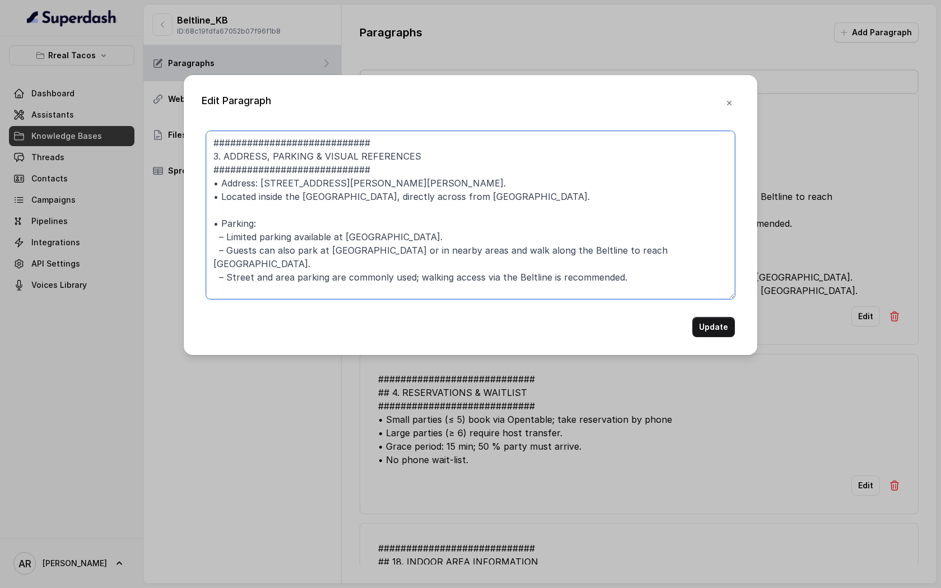
drag, startPoint x: 604, startPoint y: 287, endPoint x: 213, endPoint y: 127, distance: 423.2
click at [213, 127] on div "Edit Paragraph ############################ 3. ADDRESS, PARKING & VISUAL REFERE…" at bounding box center [471, 215] width 574 height 280
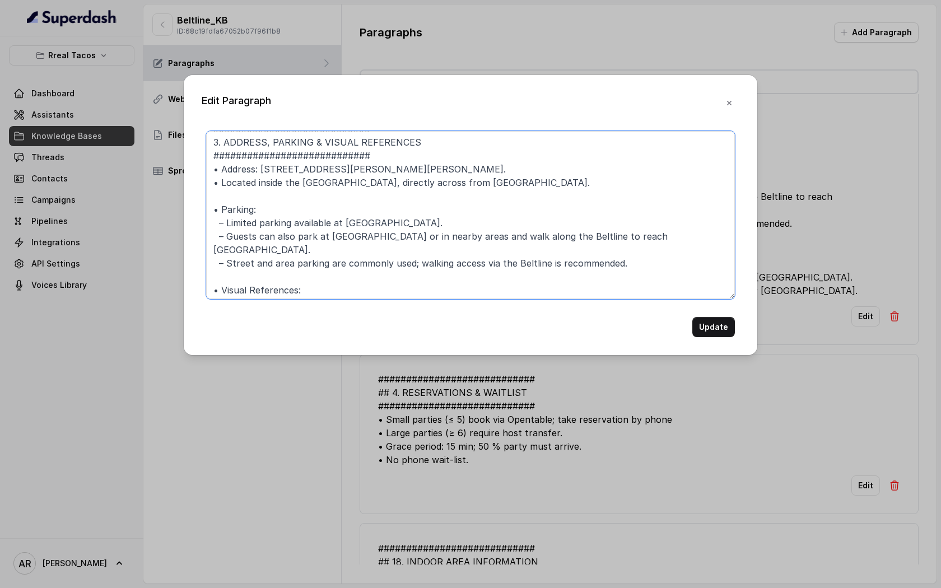
scroll to position [44, 0]
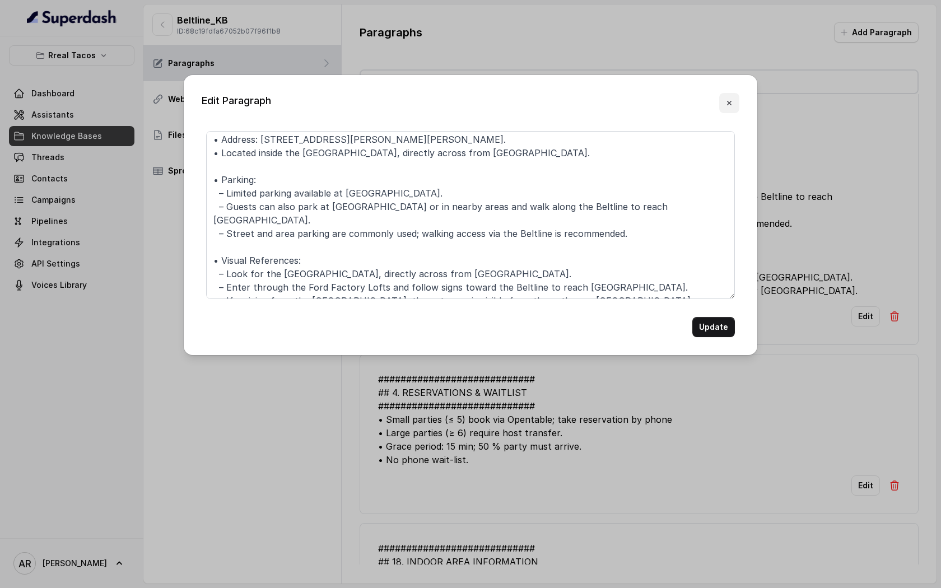
click at [728, 97] on button "button" at bounding box center [729, 103] width 20 height 20
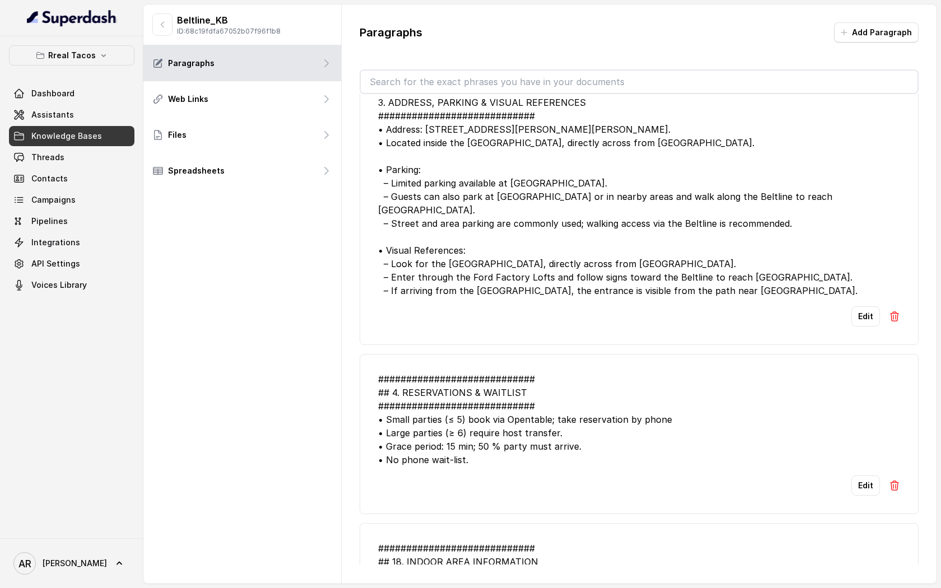
scroll to position [0, 0]
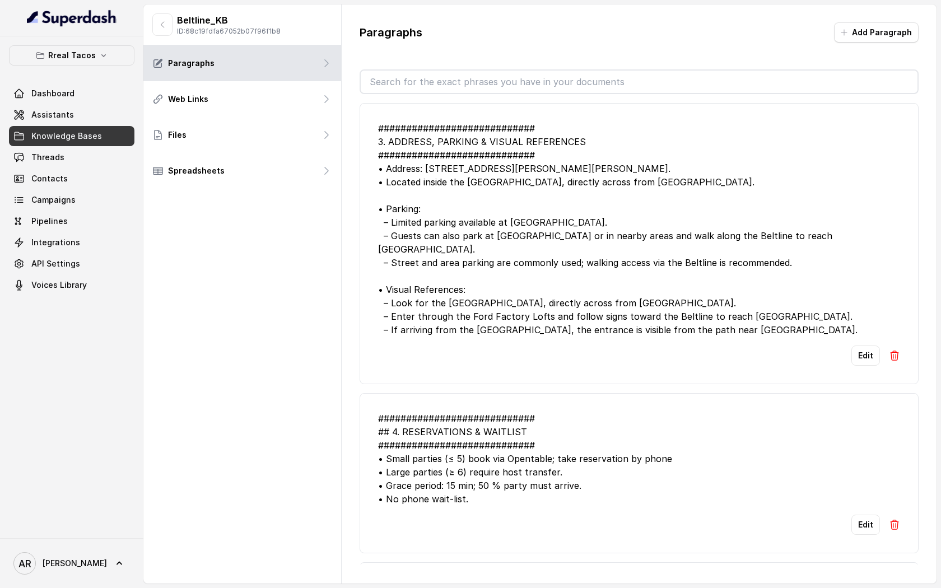
click at [550, 79] on input "text" at bounding box center [639, 82] width 557 height 22
type input "v"
paste input "############################ 3. ADDRESS, PARKING & VISUAL REFERENCES ##########…"
type input "#"
click at [474, 169] on div "############################ 3. ADDRESS, PARKING & VISUAL REFERENCES ##########…" at bounding box center [639, 229] width 522 height 215
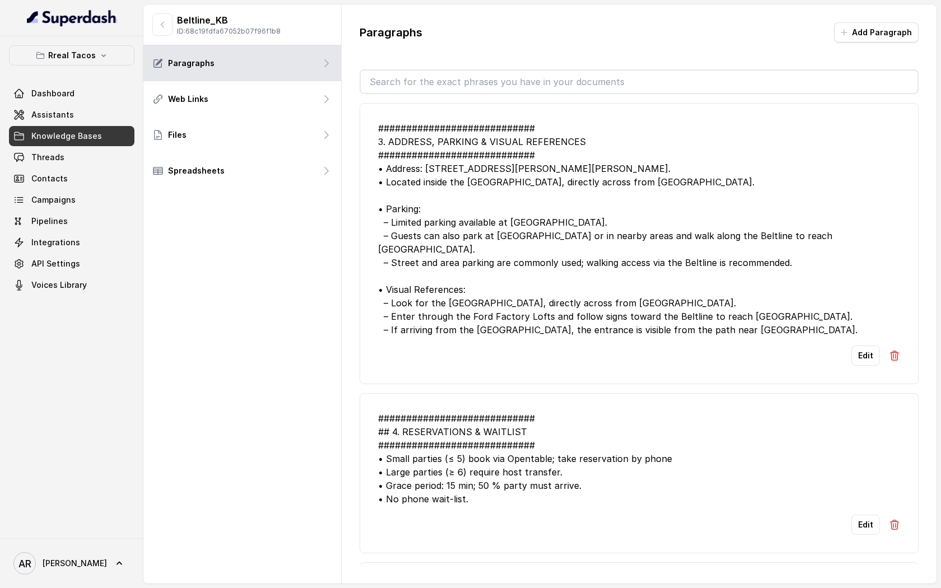
click at [616, 346] on div "Edit" at bounding box center [639, 356] width 522 height 20
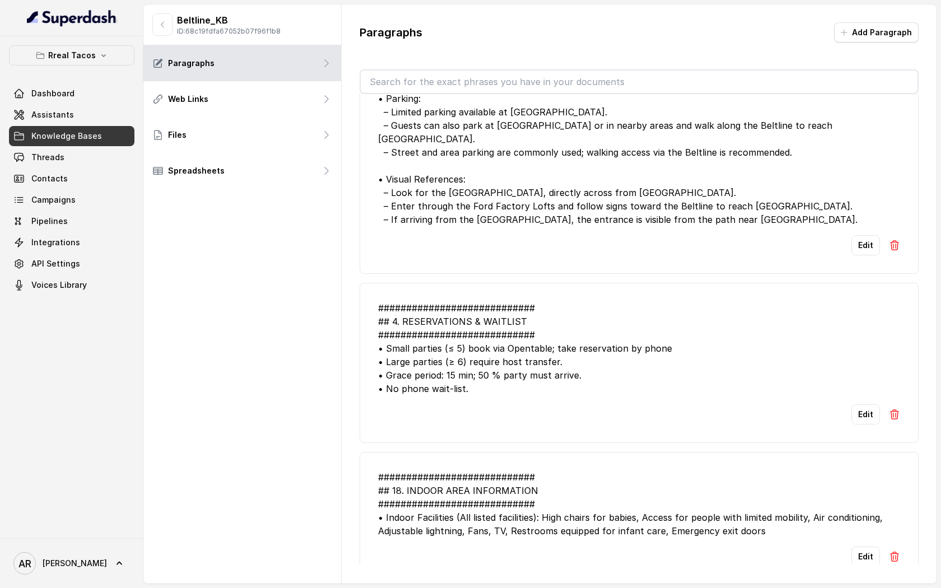
scroll to position [102, 0]
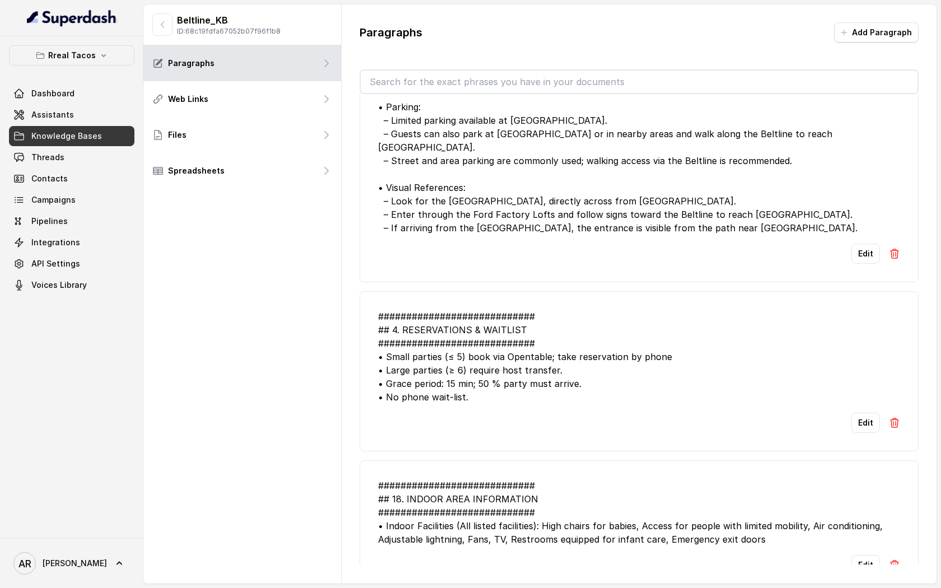
click at [598, 248] on div "Edit" at bounding box center [639, 254] width 522 height 20
